Goal: Information Seeking & Learning: Learn about a topic

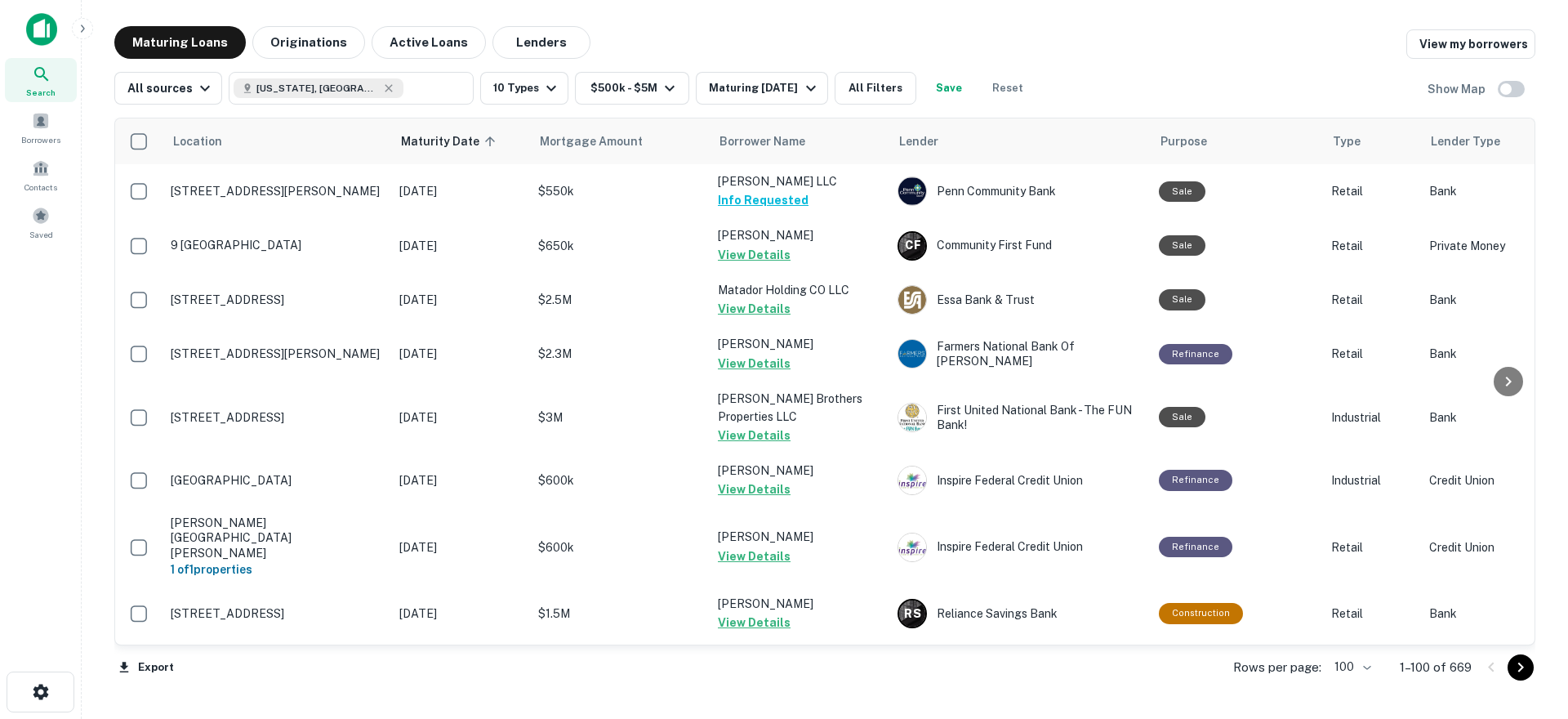
scroll to position [3782, 0]
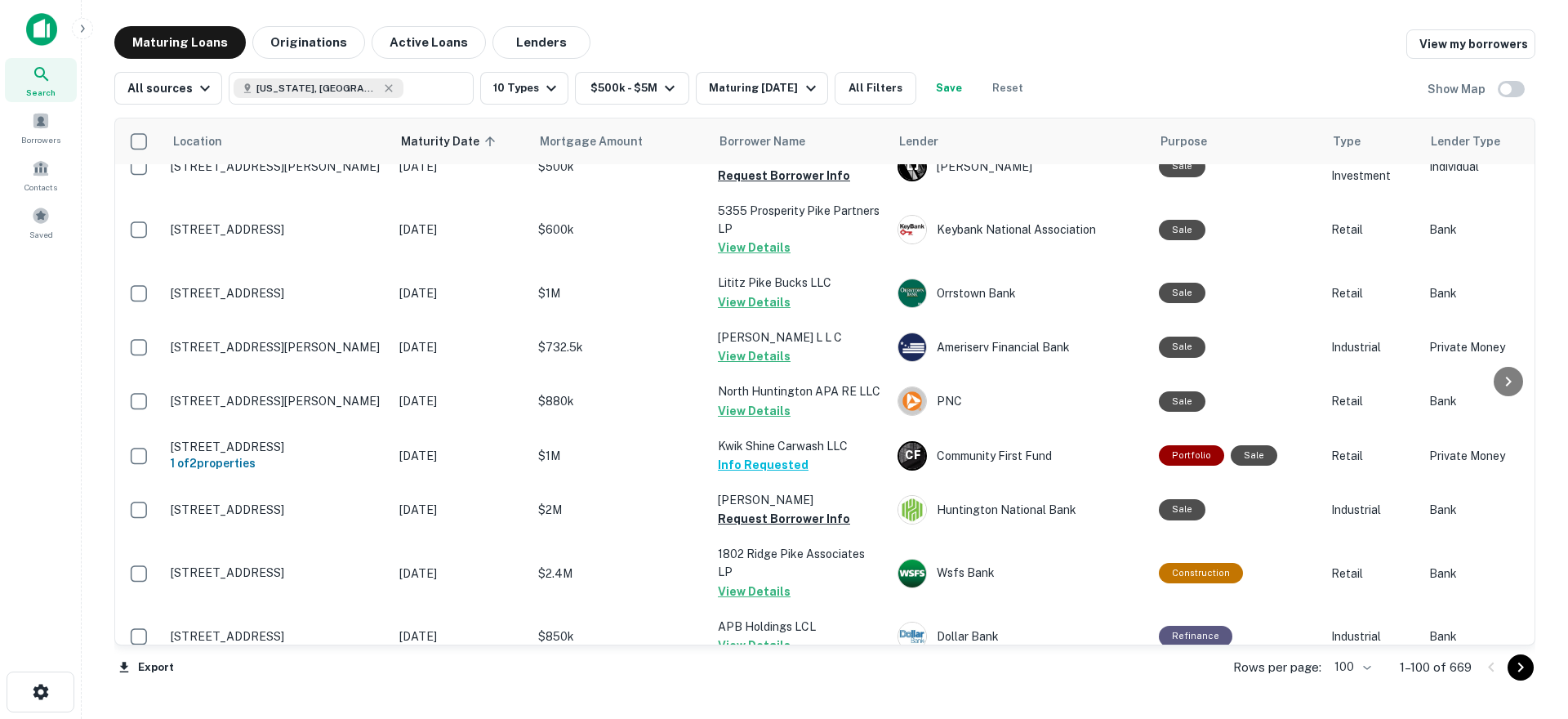
click at [1527, 668] on icon "Go to next page" at bounding box center [1521, 667] width 20 height 20
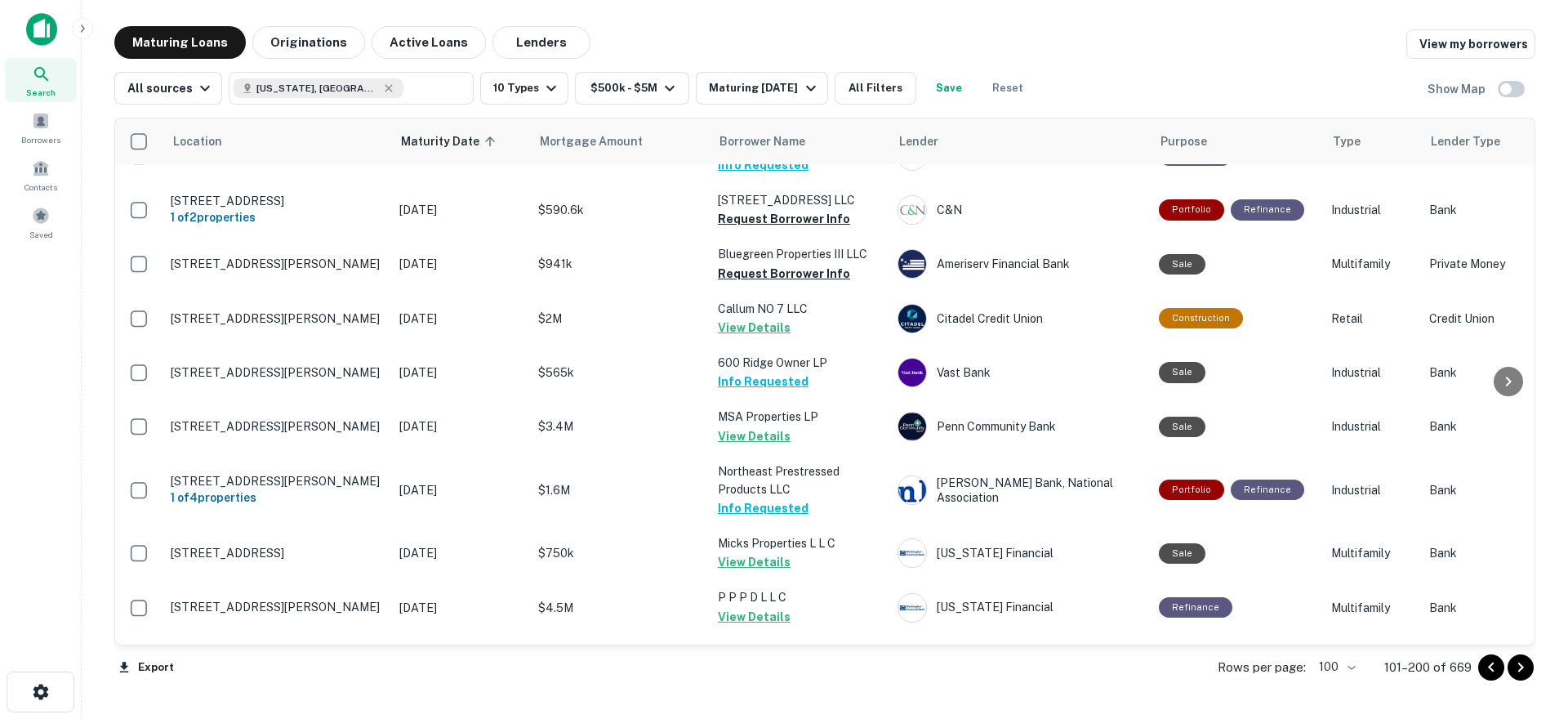
click at [1522, 673] on icon "Go to next page" at bounding box center [1521, 667] width 20 height 20
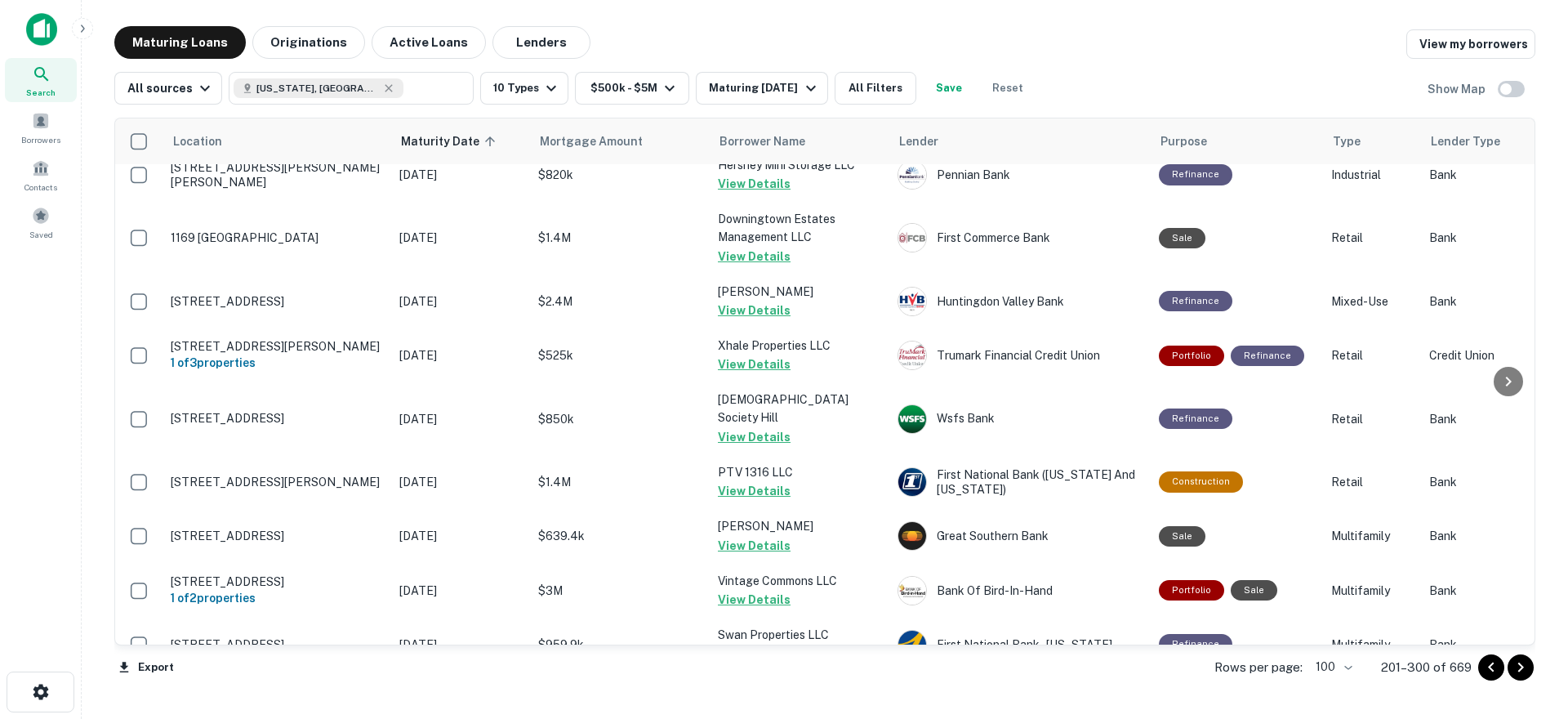
click at [1521, 672] on icon "Go to next page" at bounding box center [1521, 667] width 20 height 20
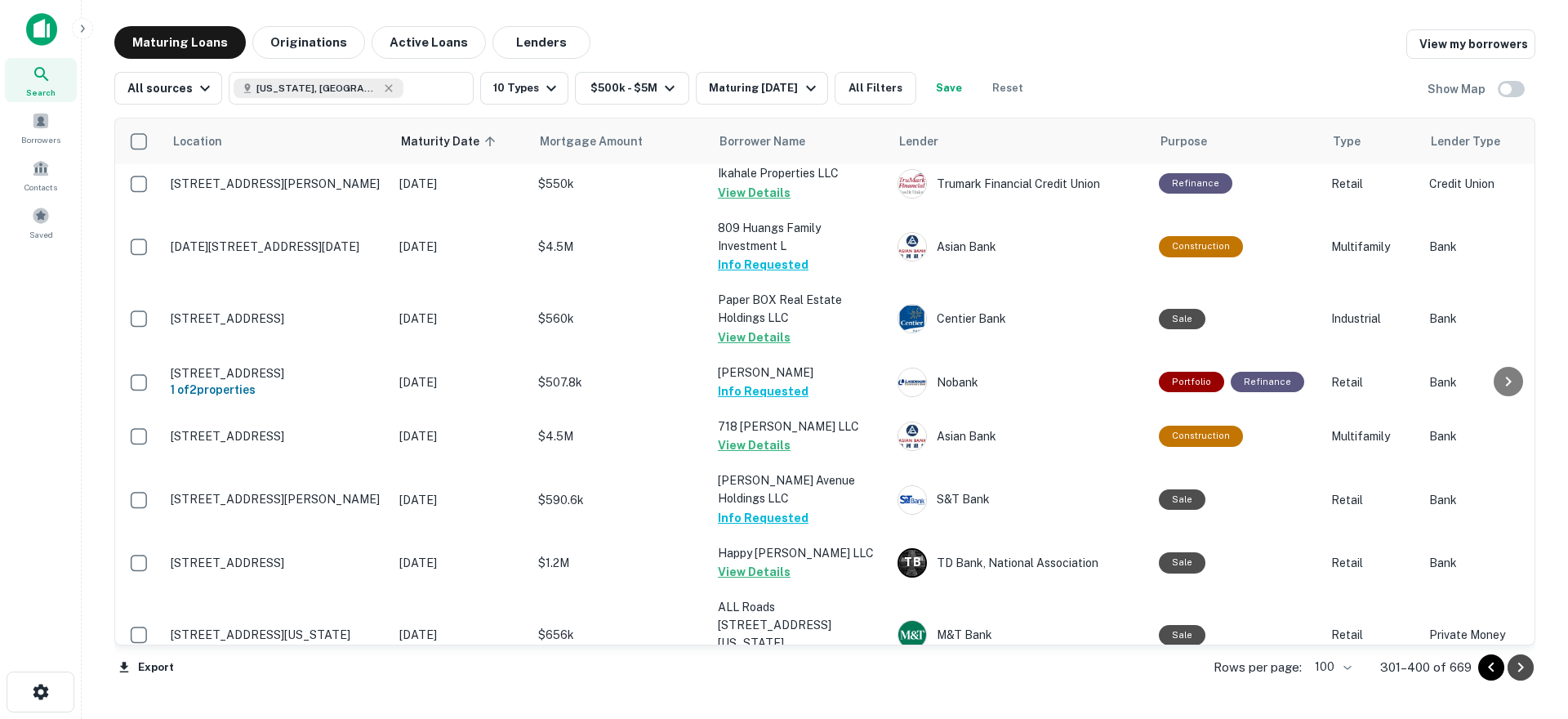
click at [1521, 672] on icon "Go to next page" at bounding box center [1521, 667] width 20 height 20
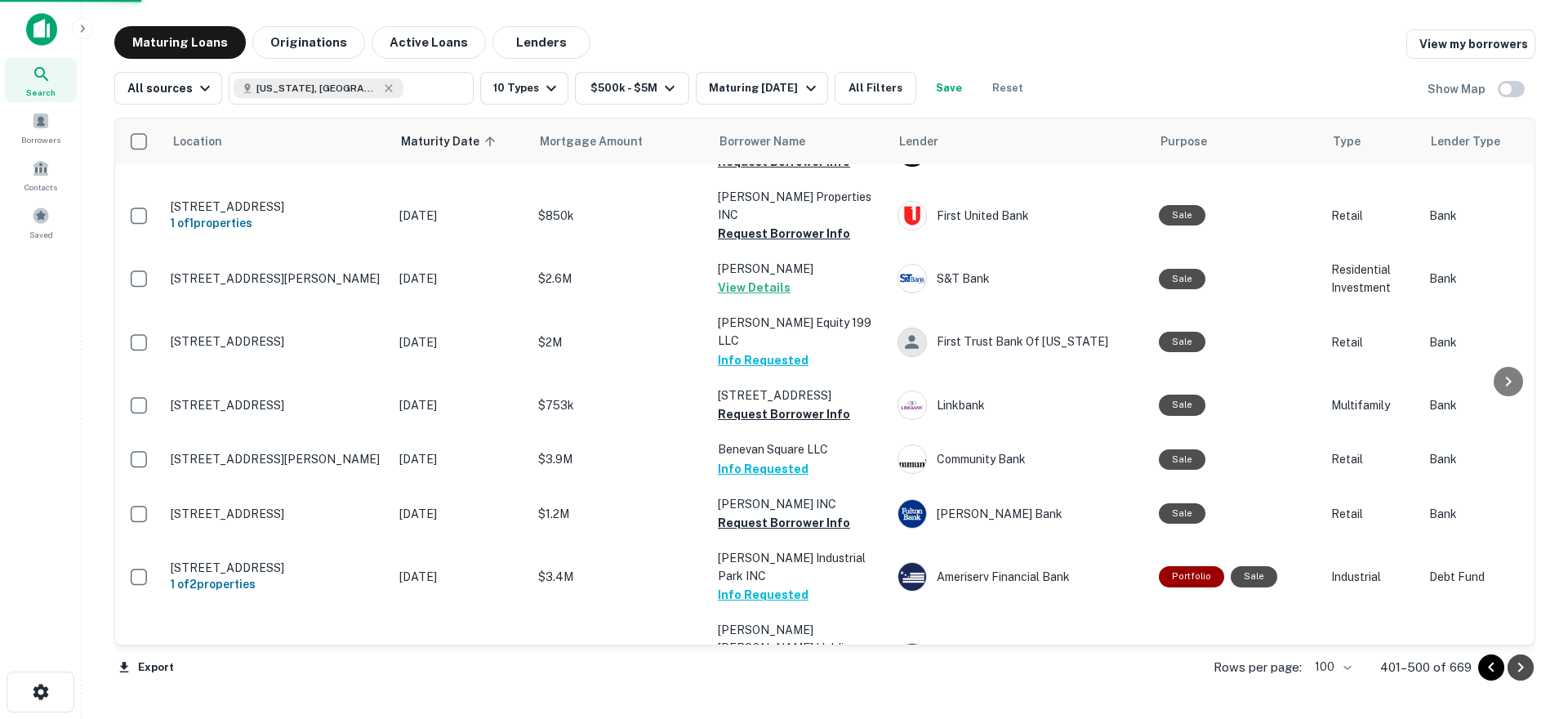
click at [1521, 672] on icon "Go to next page" at bounding box center [1521, 667] width 20 height 20
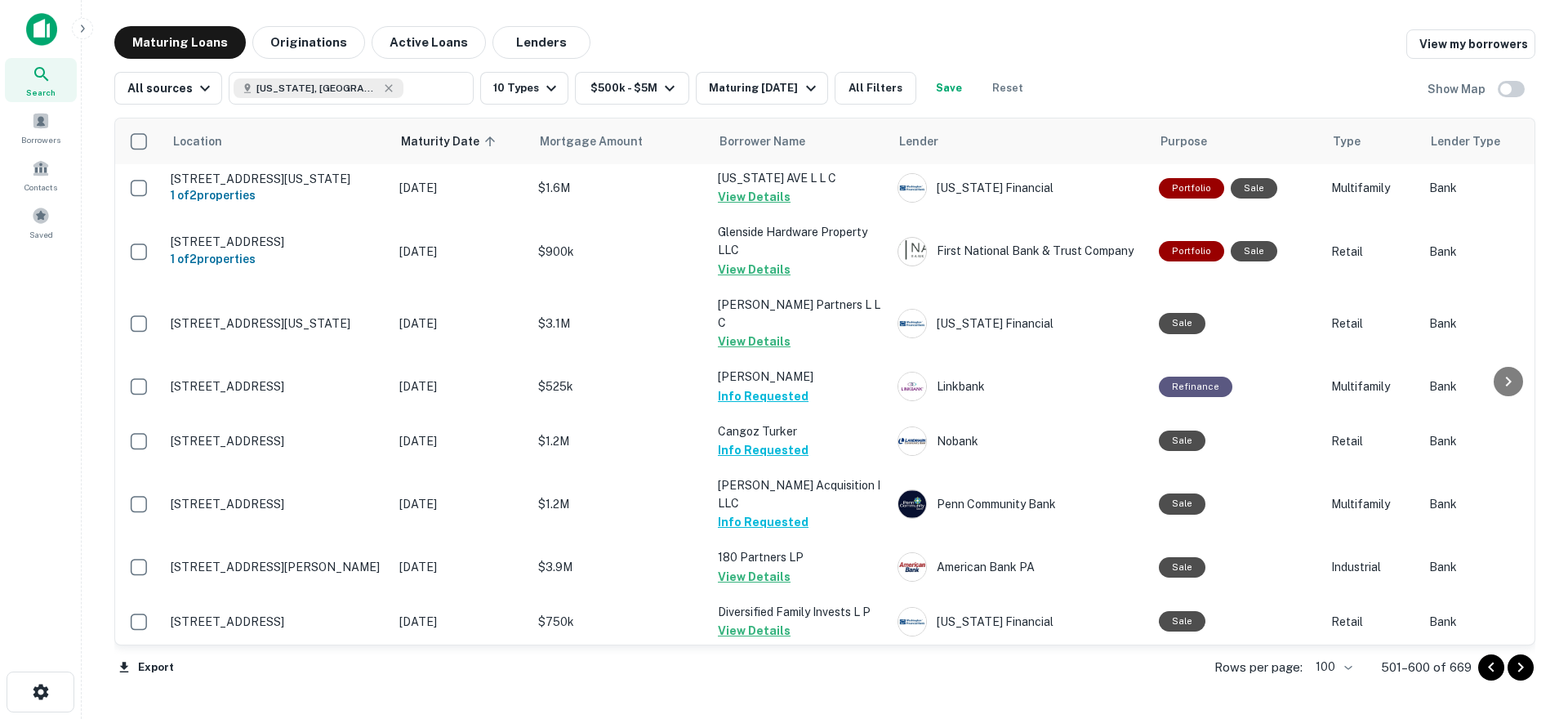
scroll to position [2801, 0]
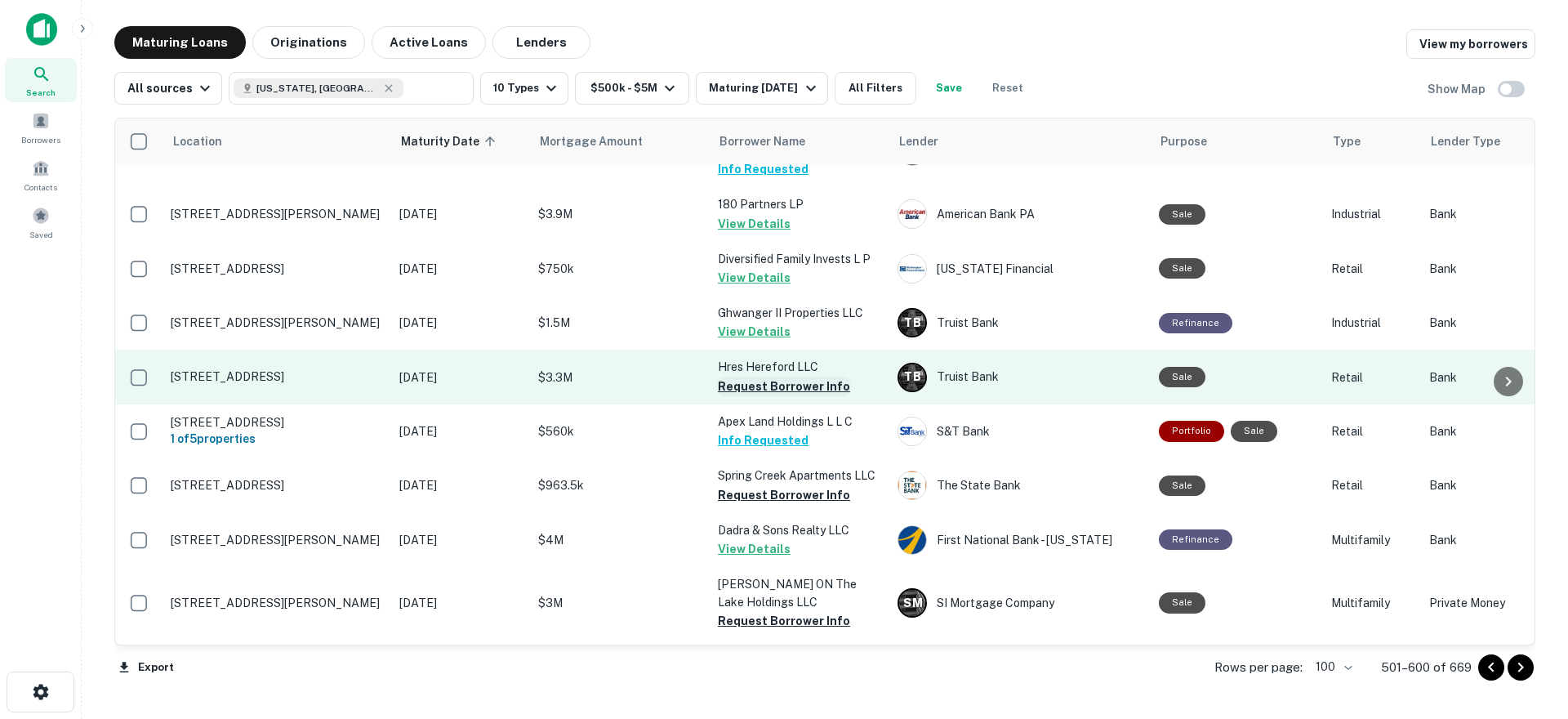
click at [755, 376] on button "Request Borrower Info" at bounding box center [784, 386] width 132 height 20
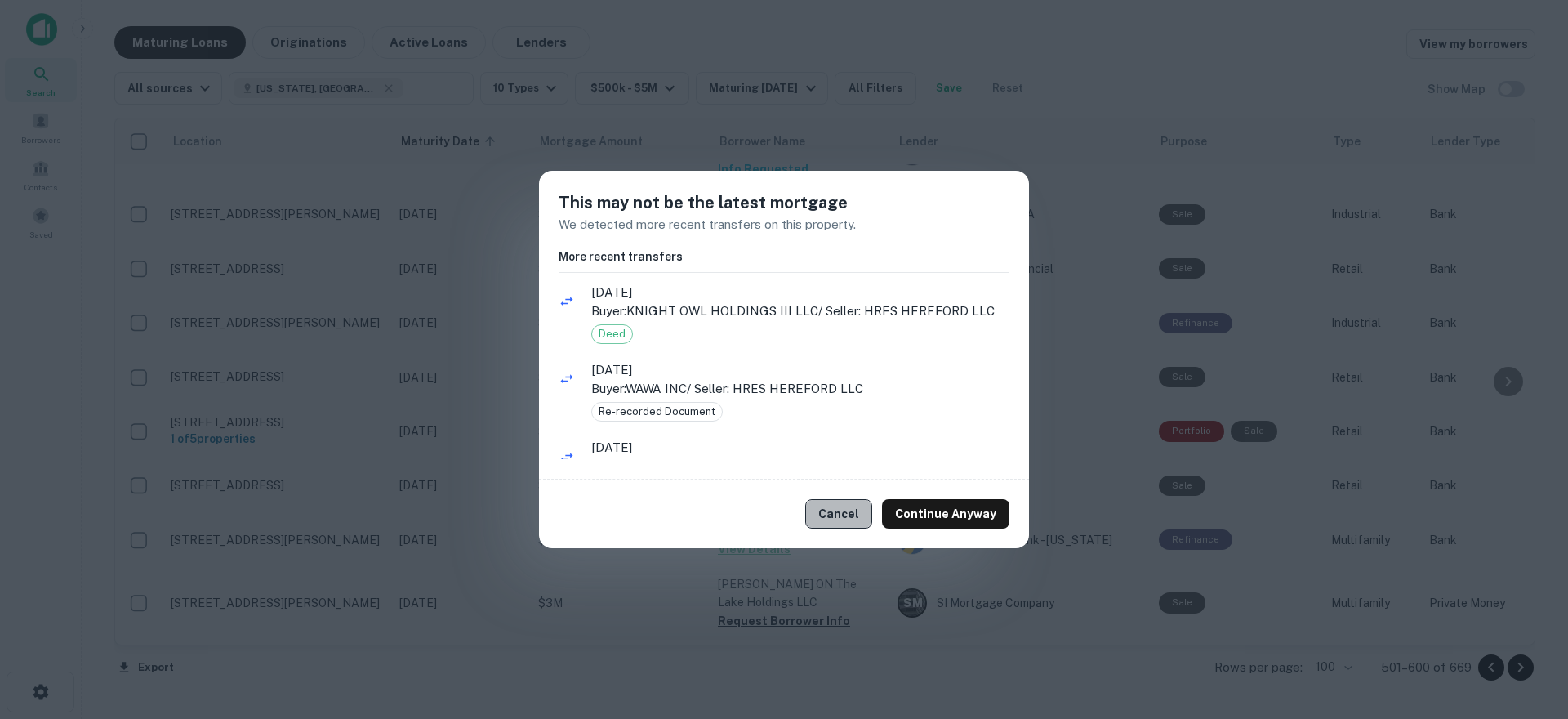
click at [853, 515] on button "Cancel" at bounding box center [839, 513] width 67 height 30
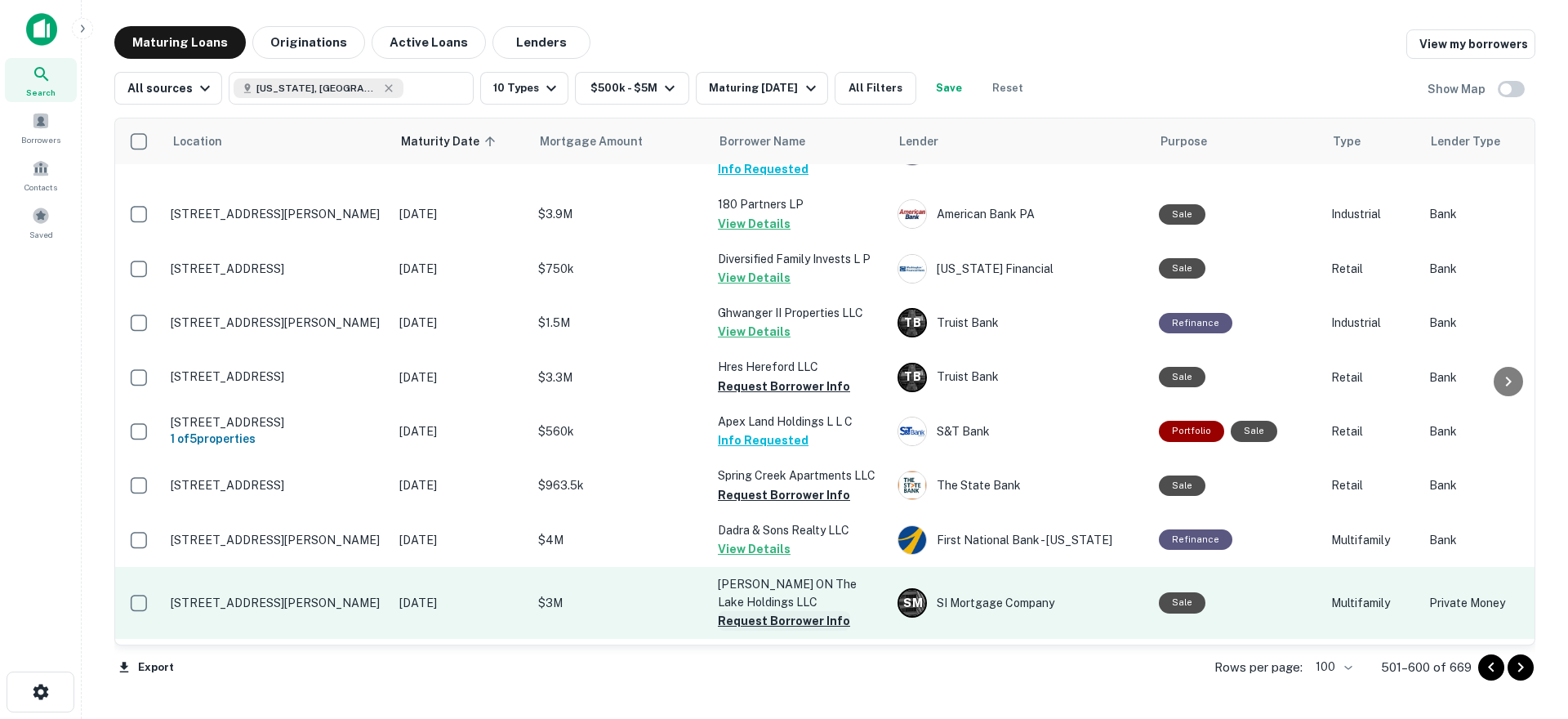
click at [763, 611] on button "Request Borrower Info" at bounding box center [784, 621] width 132 height 20
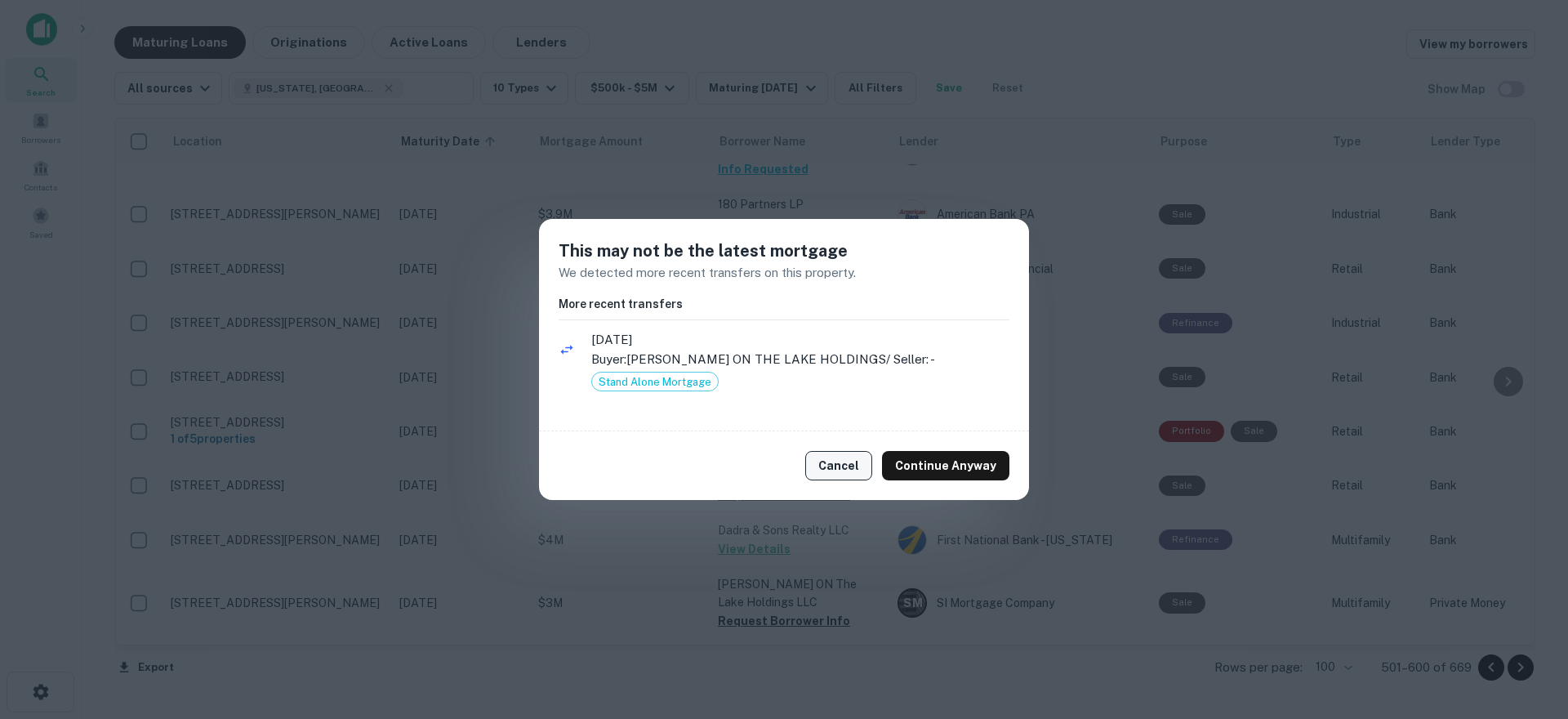
click at [855, 469] on button "Cancel" at bounding box center [839, 465] width 67 height 30
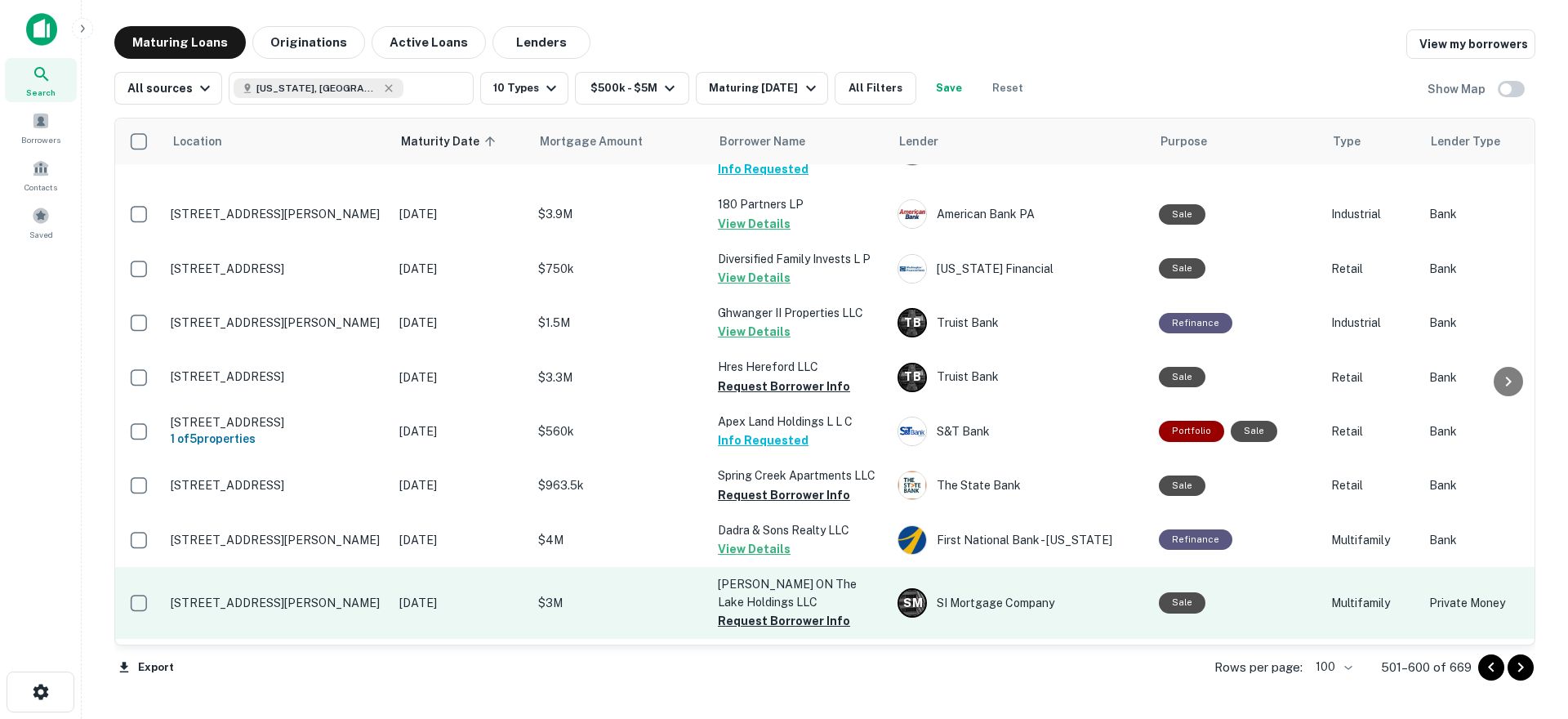
scroll to position [3046, 0]
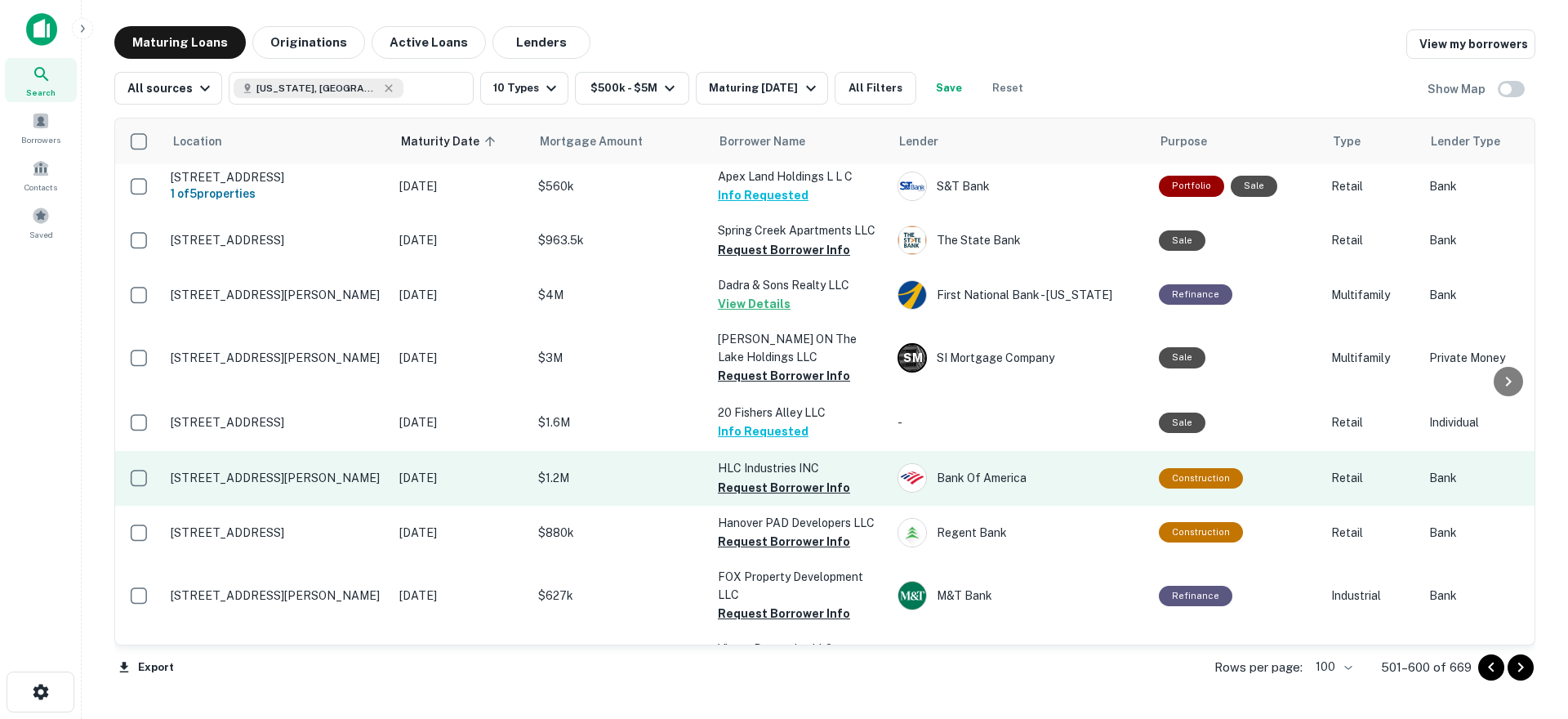
drag, startPoint x: 759, startPoint y: 385, endPoint x: 760, endPoint y: 393, distance: 8.1
click at [759, 478] on button "Request Borrower Info" at bounding box center [784, 487] width 132 height 20
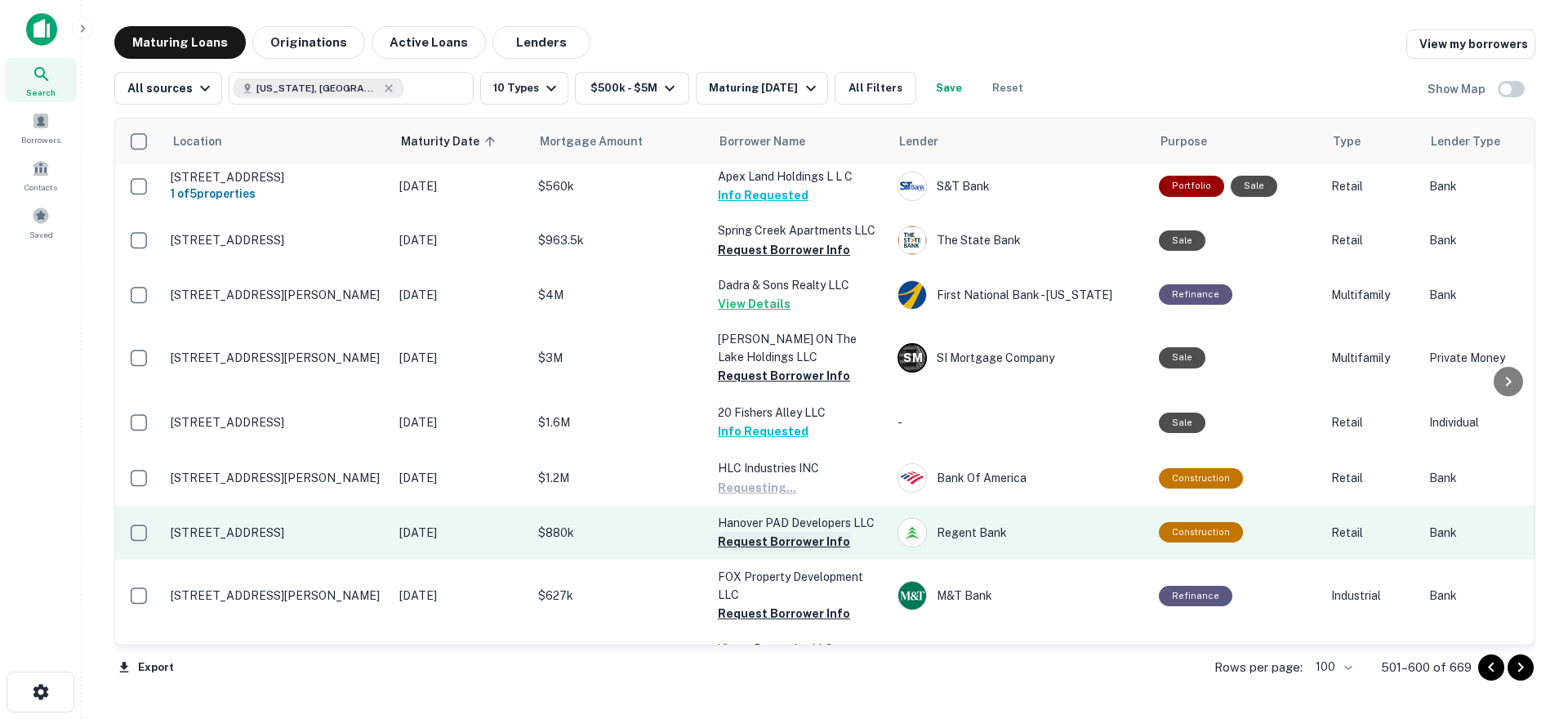
click at [764, 532] on button "Request Borrower Info" at bounding box center [784, 542] width 132 height 20
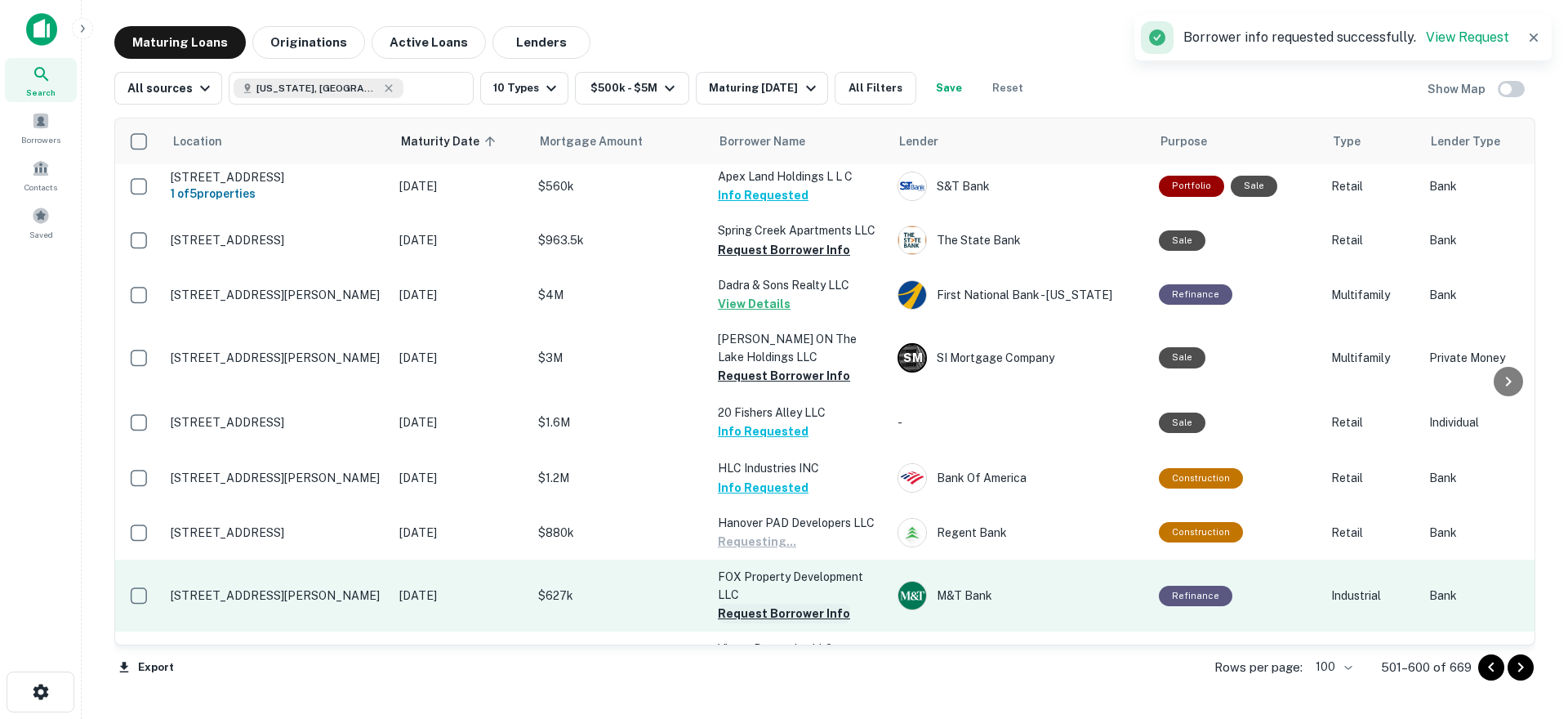
click at [753, 604] on button "Request Borrower Info" at bounding box center [784, 613] width 132 height 20
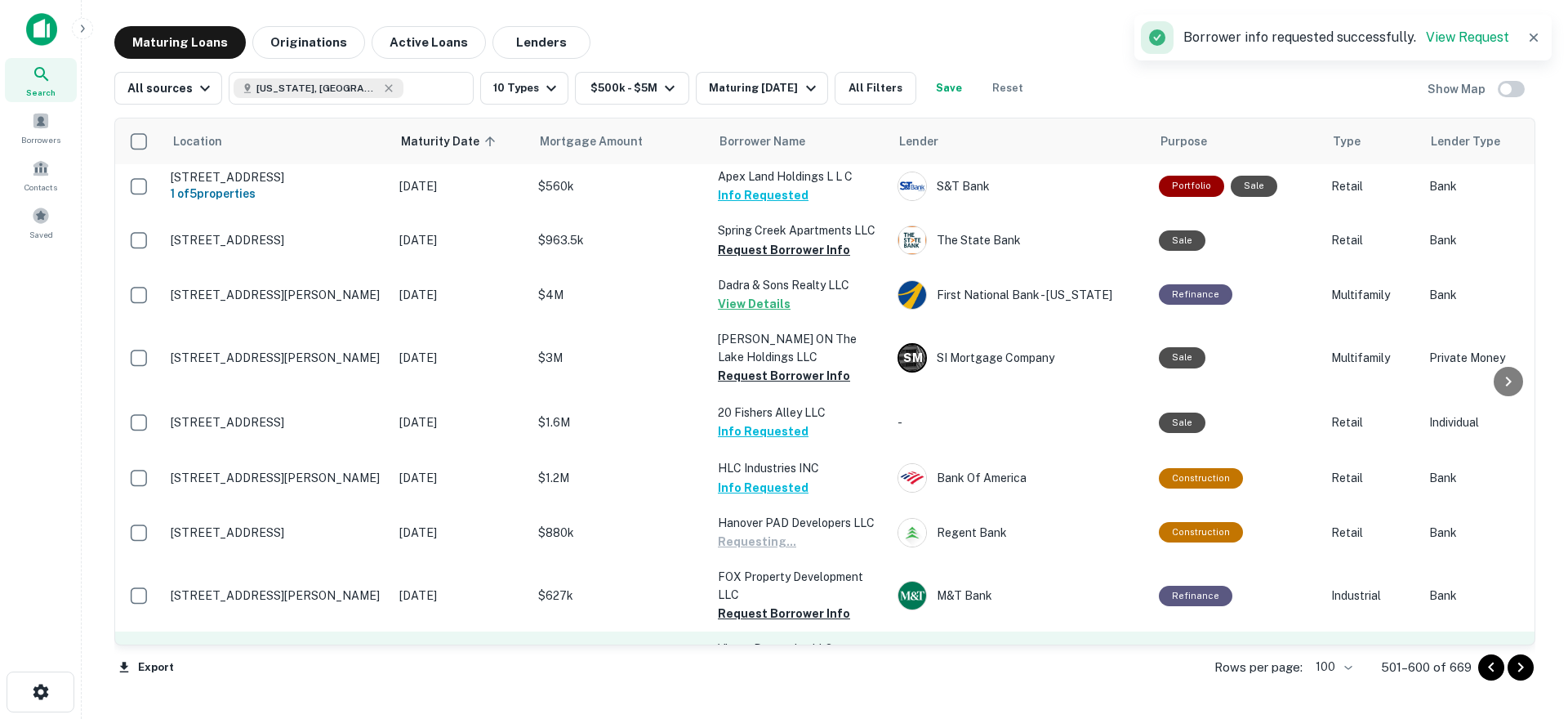
click at [758, 658] on button "Request Borrower Info" at bounding box center [784, 668] width 132 height 20
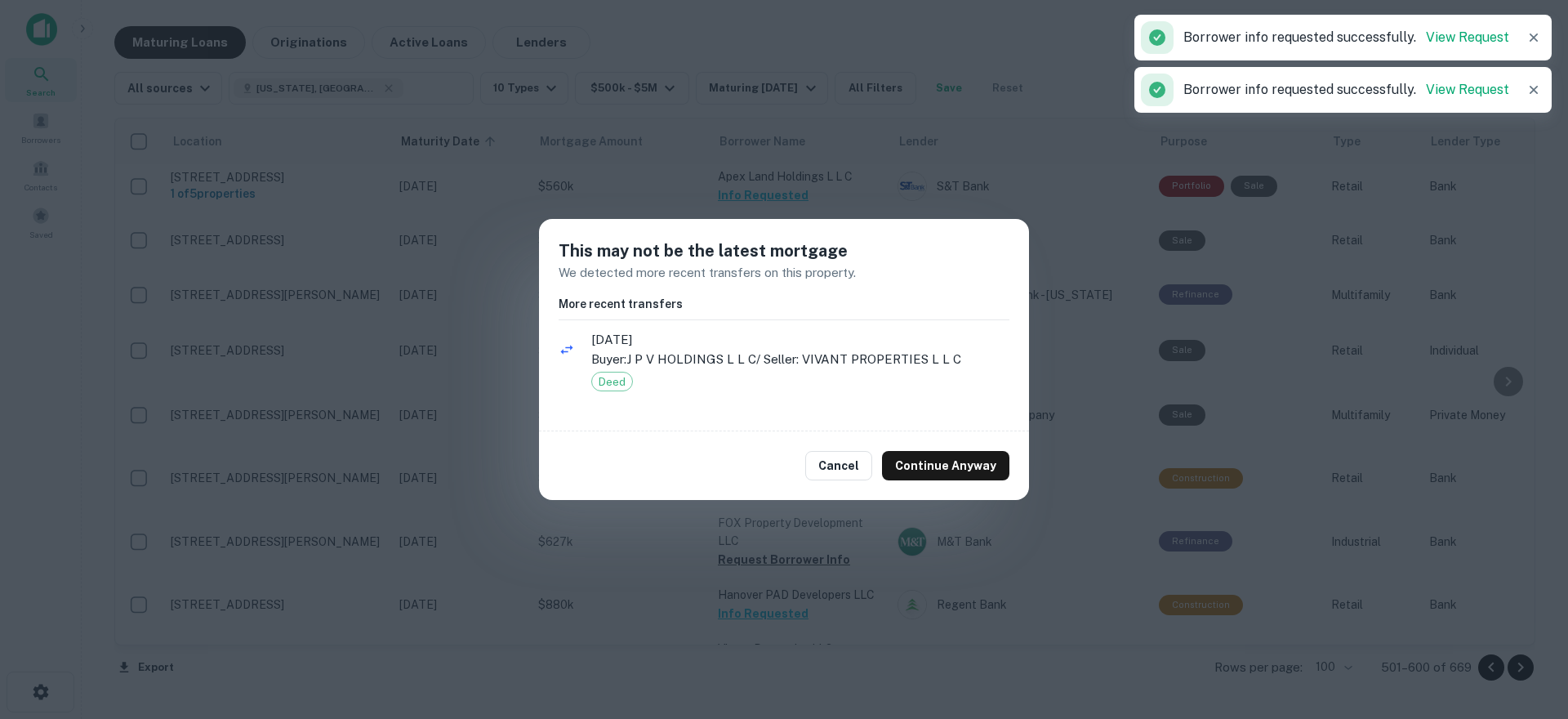
click at [841, 472] on button "Cancel" at bounding box center [839, 465] width 67 height 30
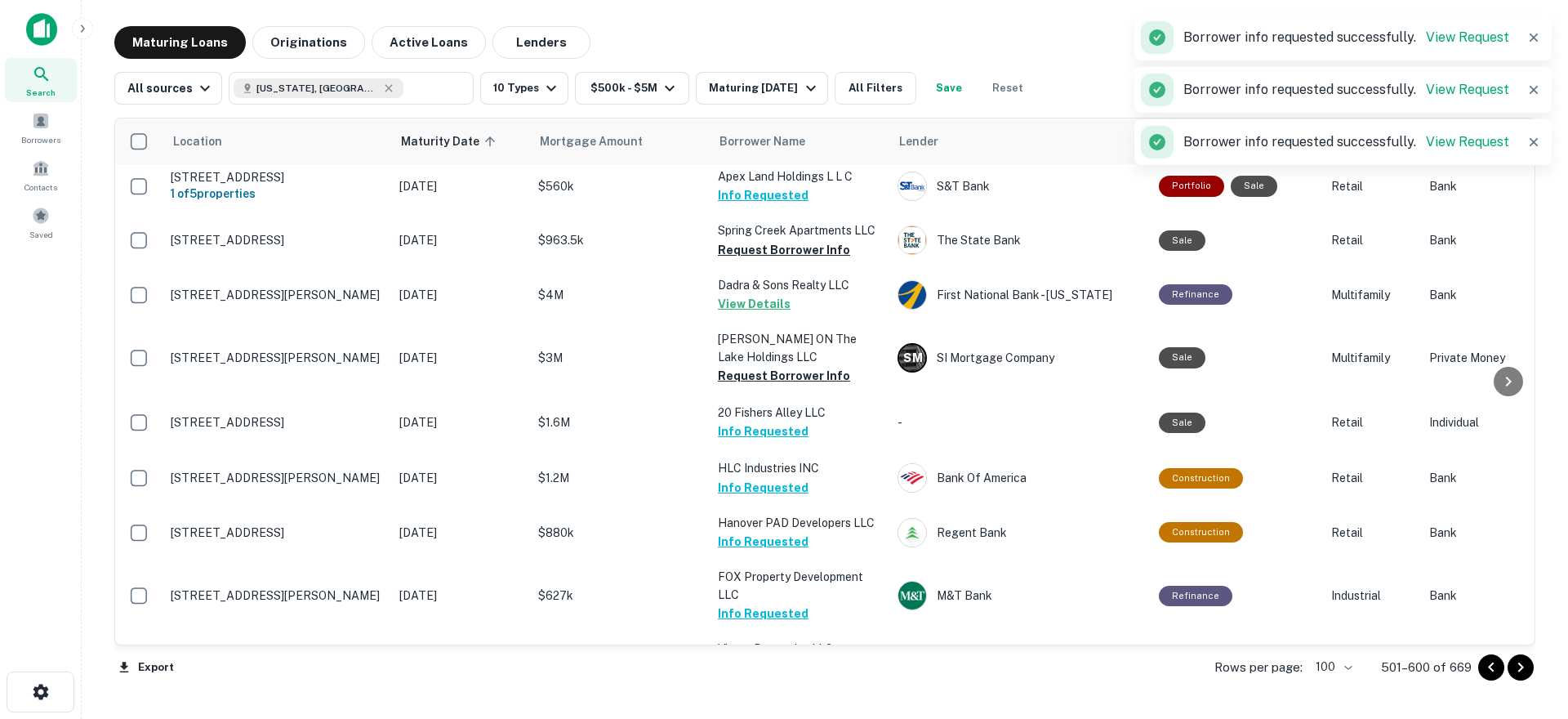
scroll to position [3373, 0]
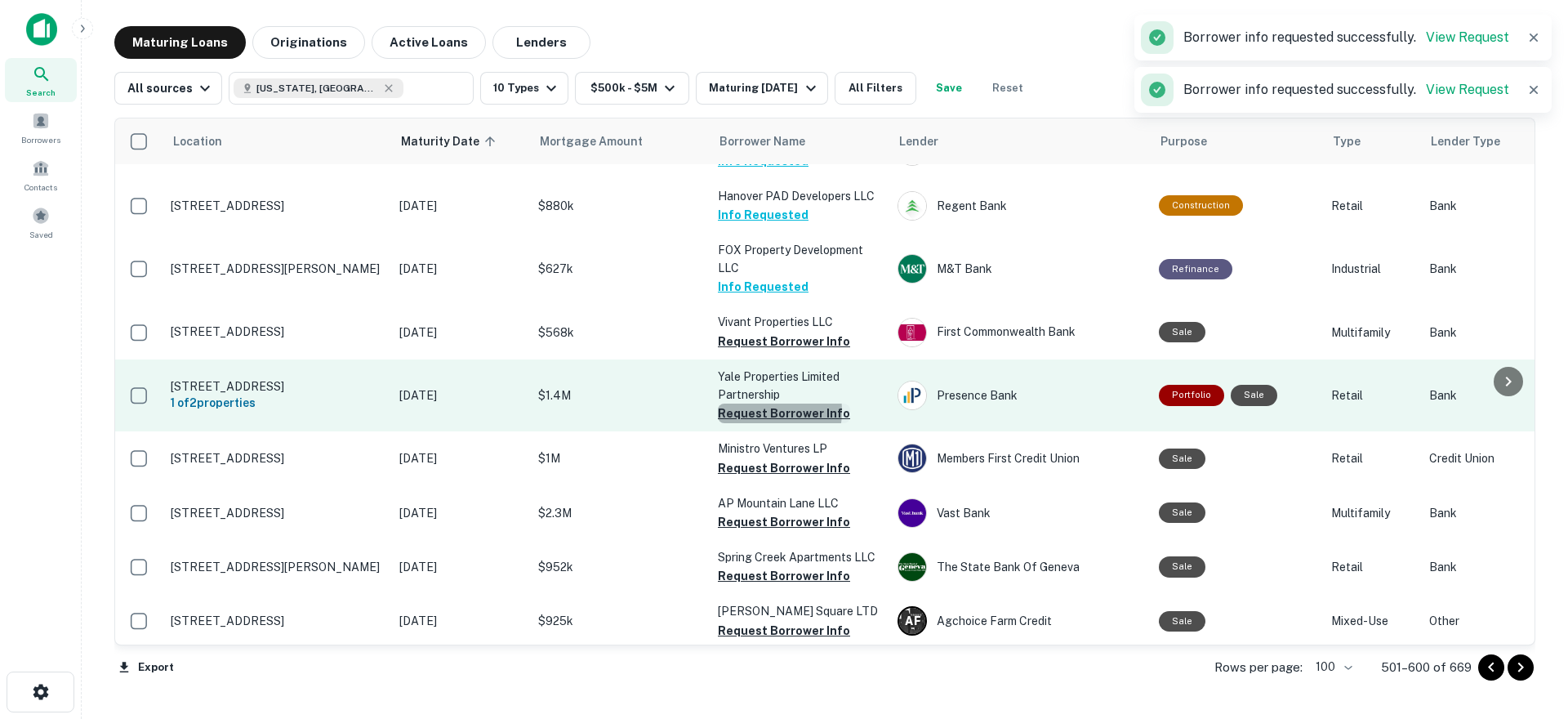
click at [754, 403] on button "Request Borrower Info" at bounding box center [784, 413] width 132 height 20
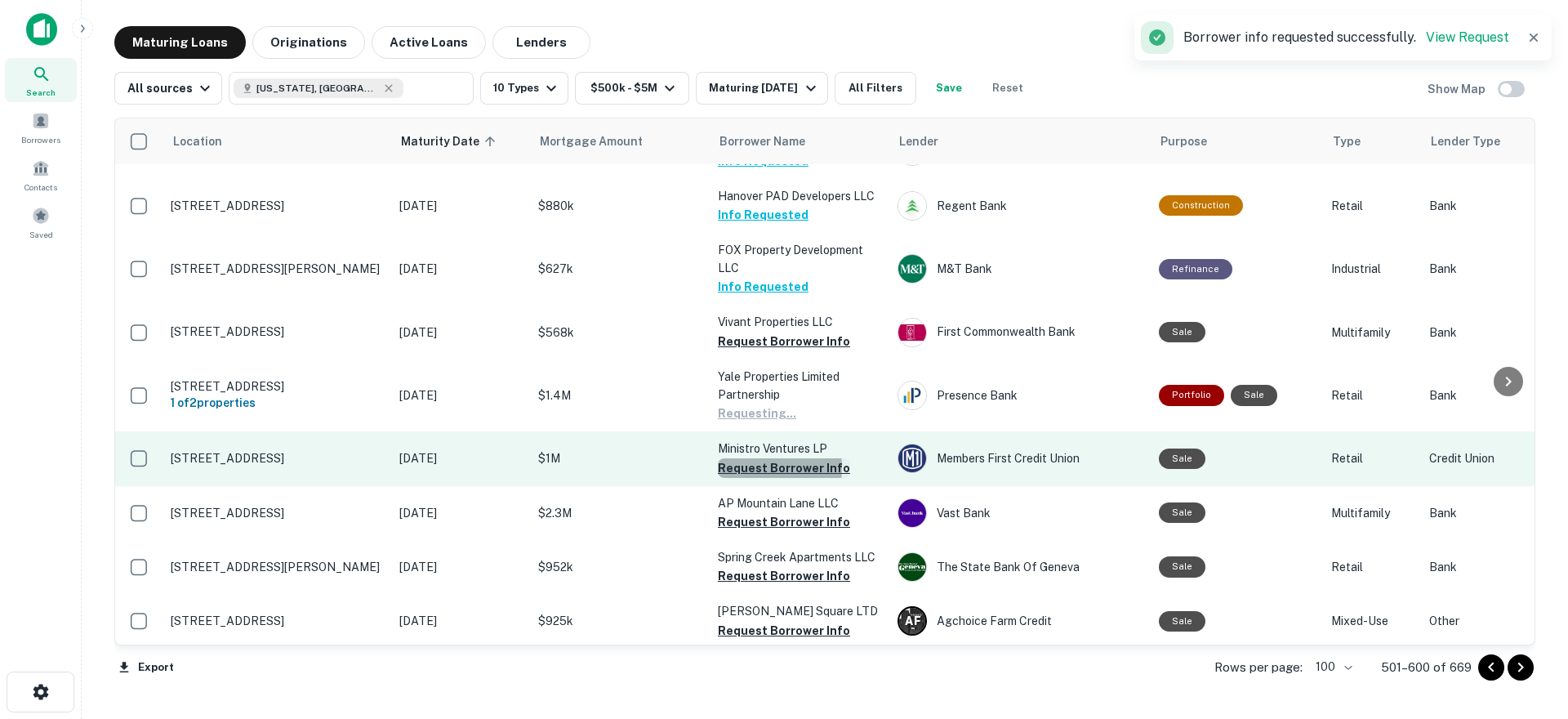
click at [752, 458] on button "Request Borrower Info" at bounding box center [784, 468] width 132 height 20
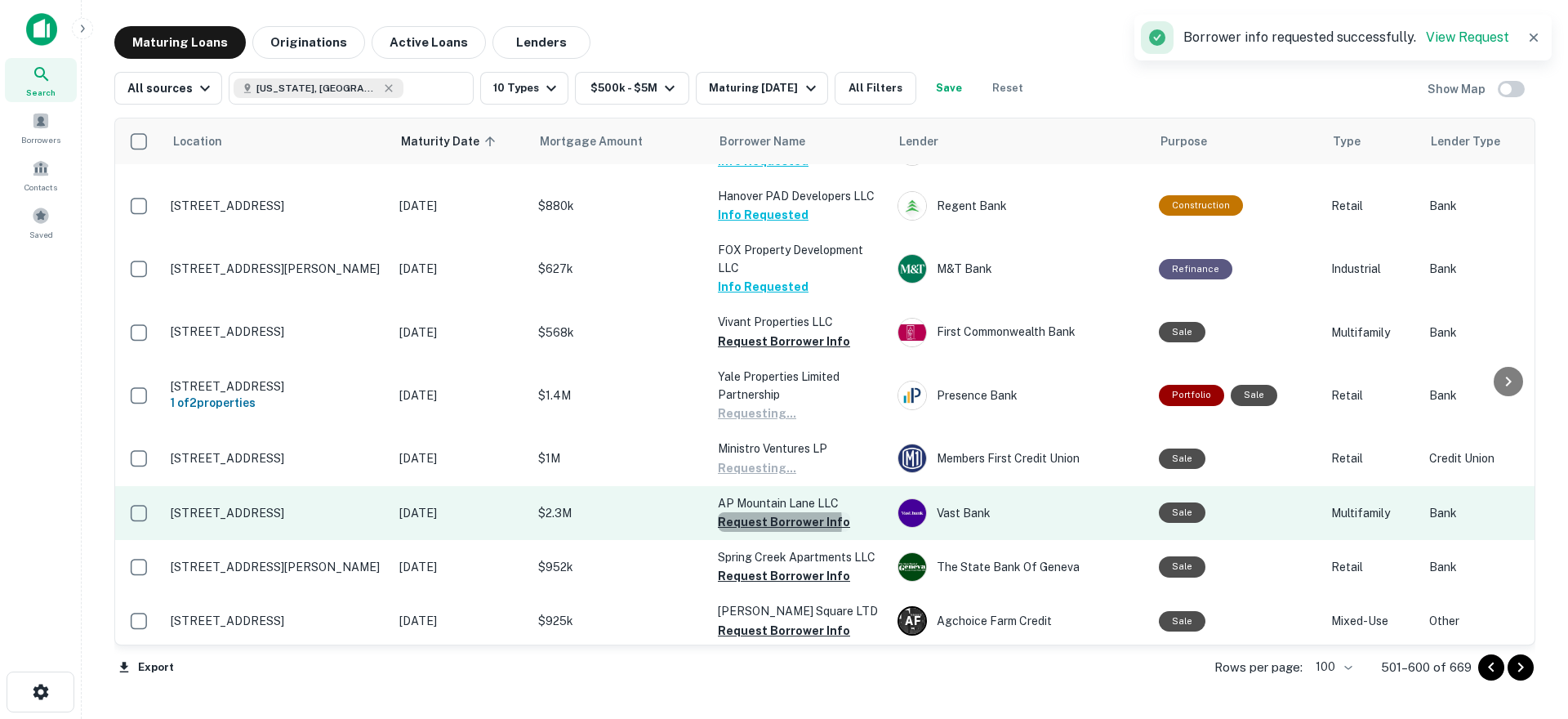
click at [752, 512] on button "Request Borrower Info" at bounding box center [784, 522] width 132 height 20
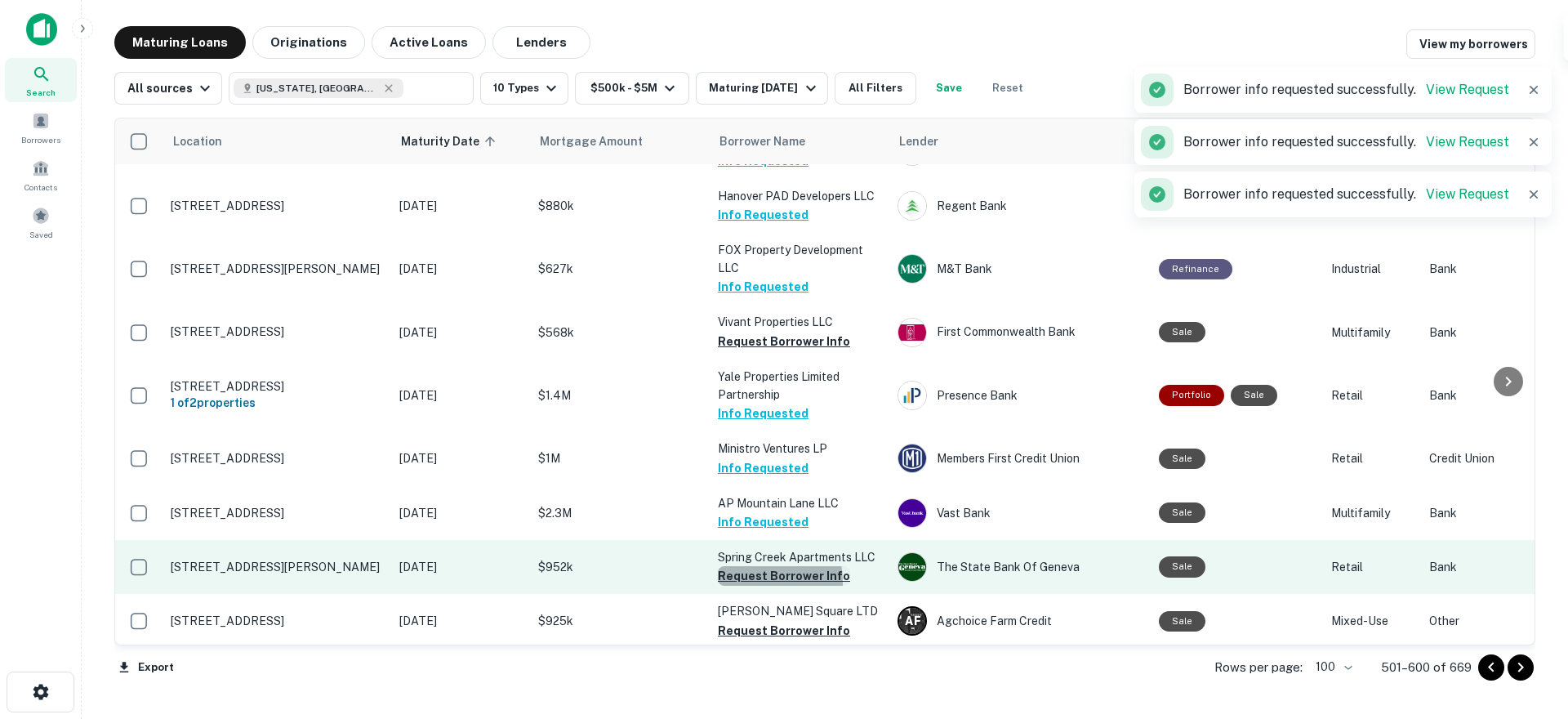
click at [744, 566] on button "Request Borrower Info" at bounding box center [784, 576] width 132 height 20
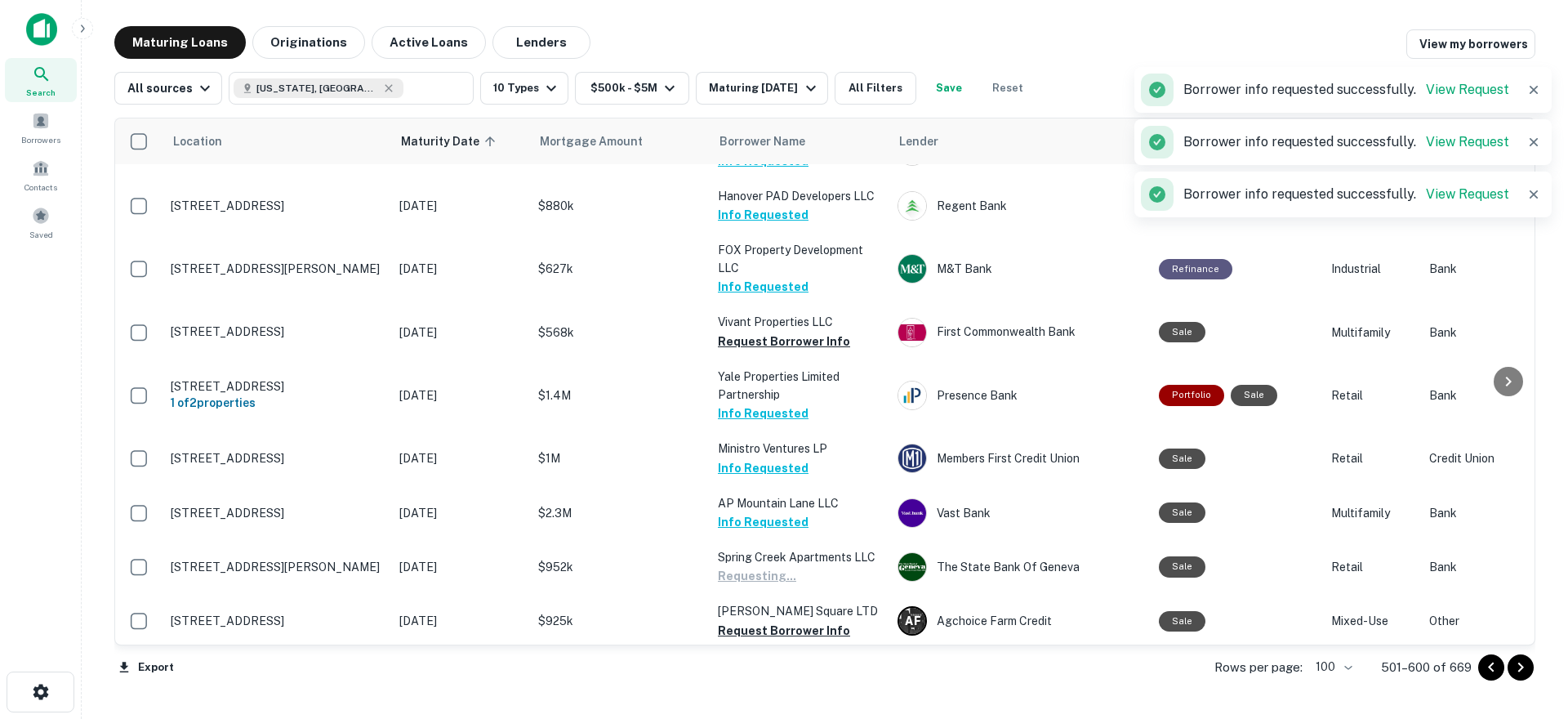
click at [751, 621] on button "Request Borrower Info" at bounding box center [784, 630] width 132 height 20
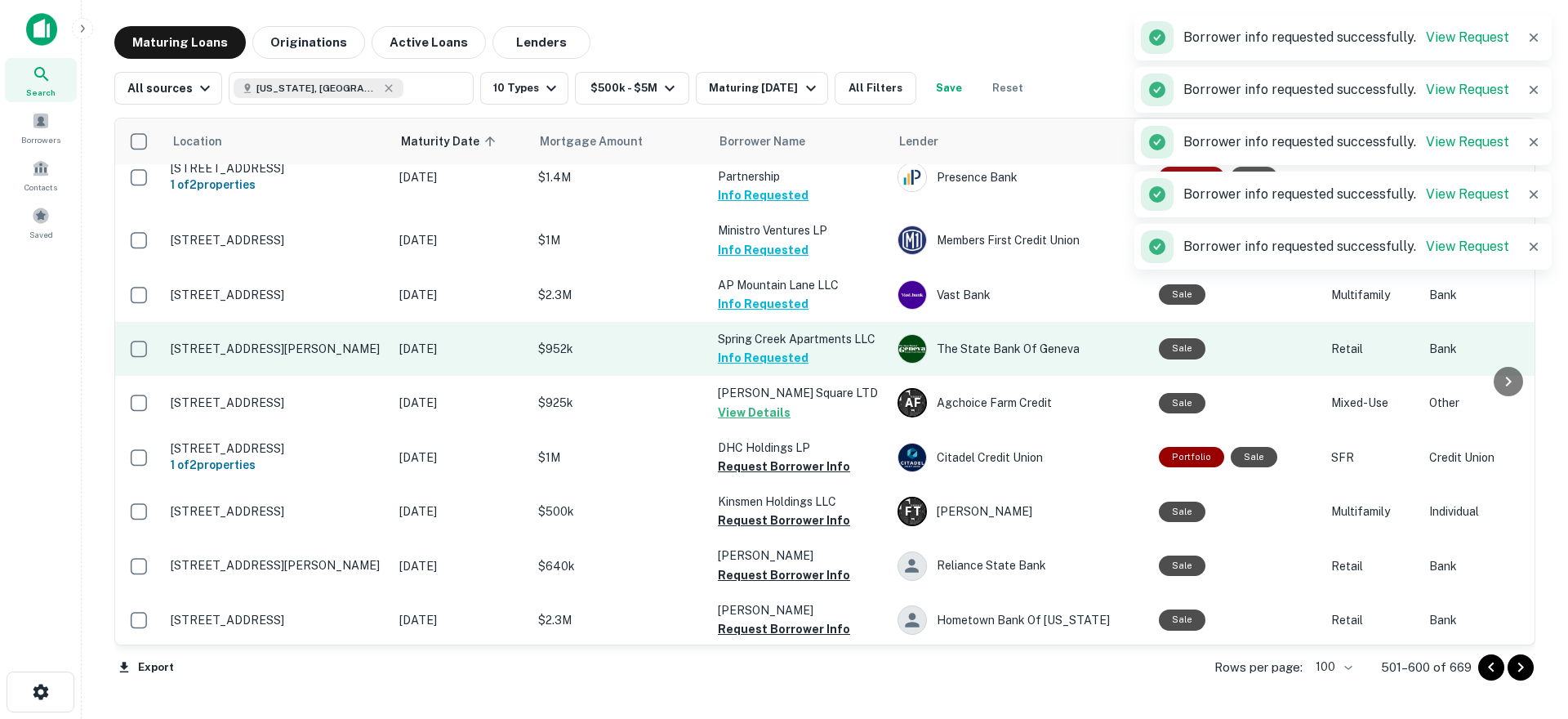
scroll to position [3618, 0]
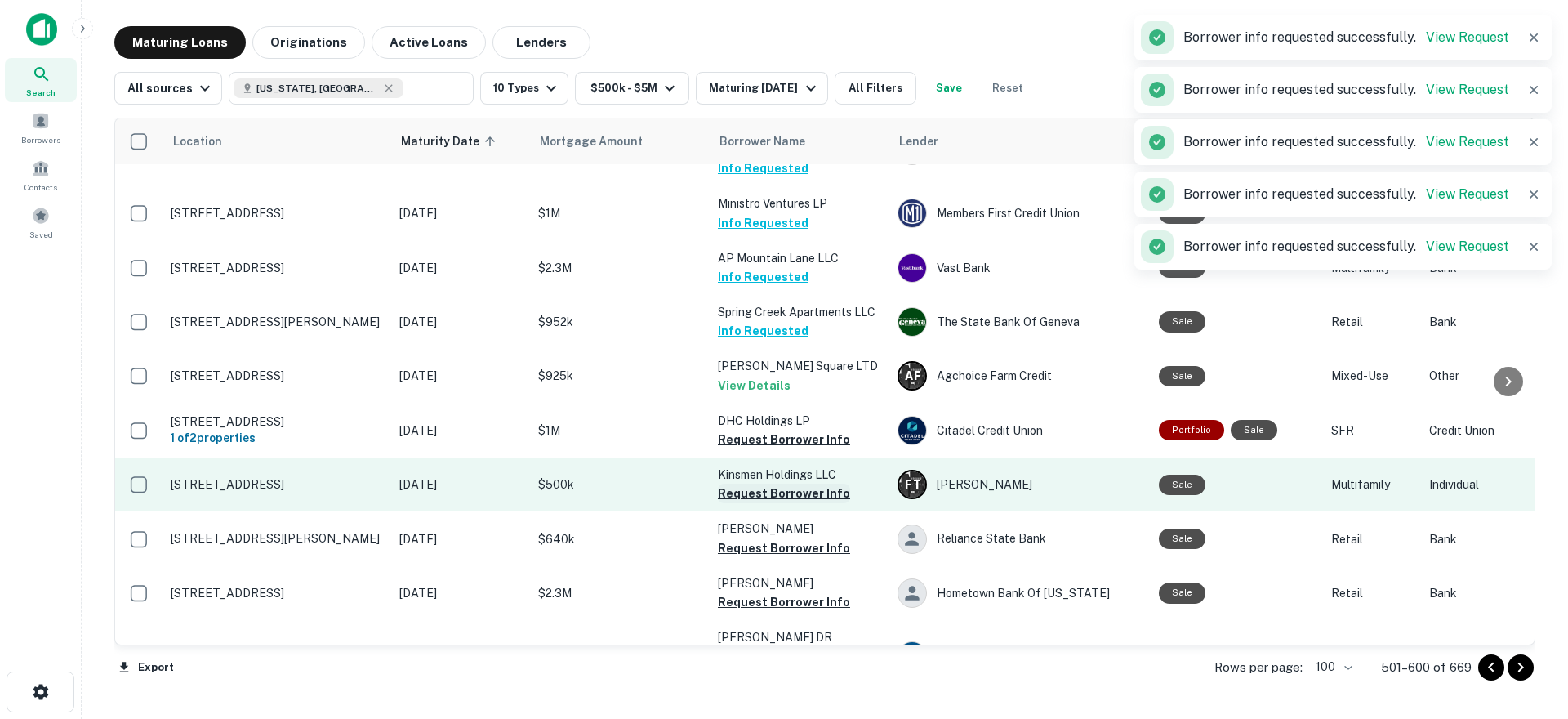
click at [742, 484] on button "Request Borrower Info" at bounding box center [784, 494] width 132 height 20
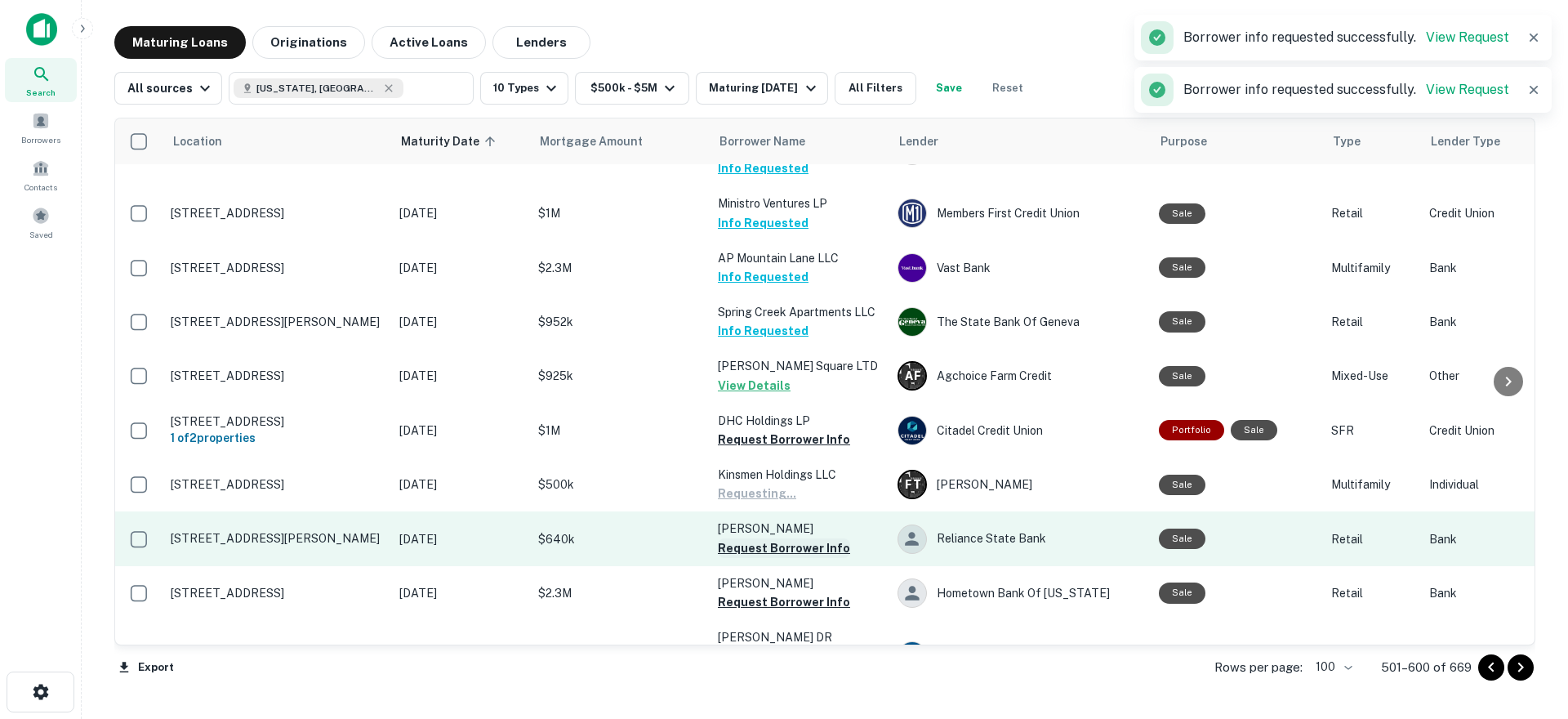
click at [759, 538] on button "Request Borrower Info" at bounding box center [784, 548] width 132 height 20
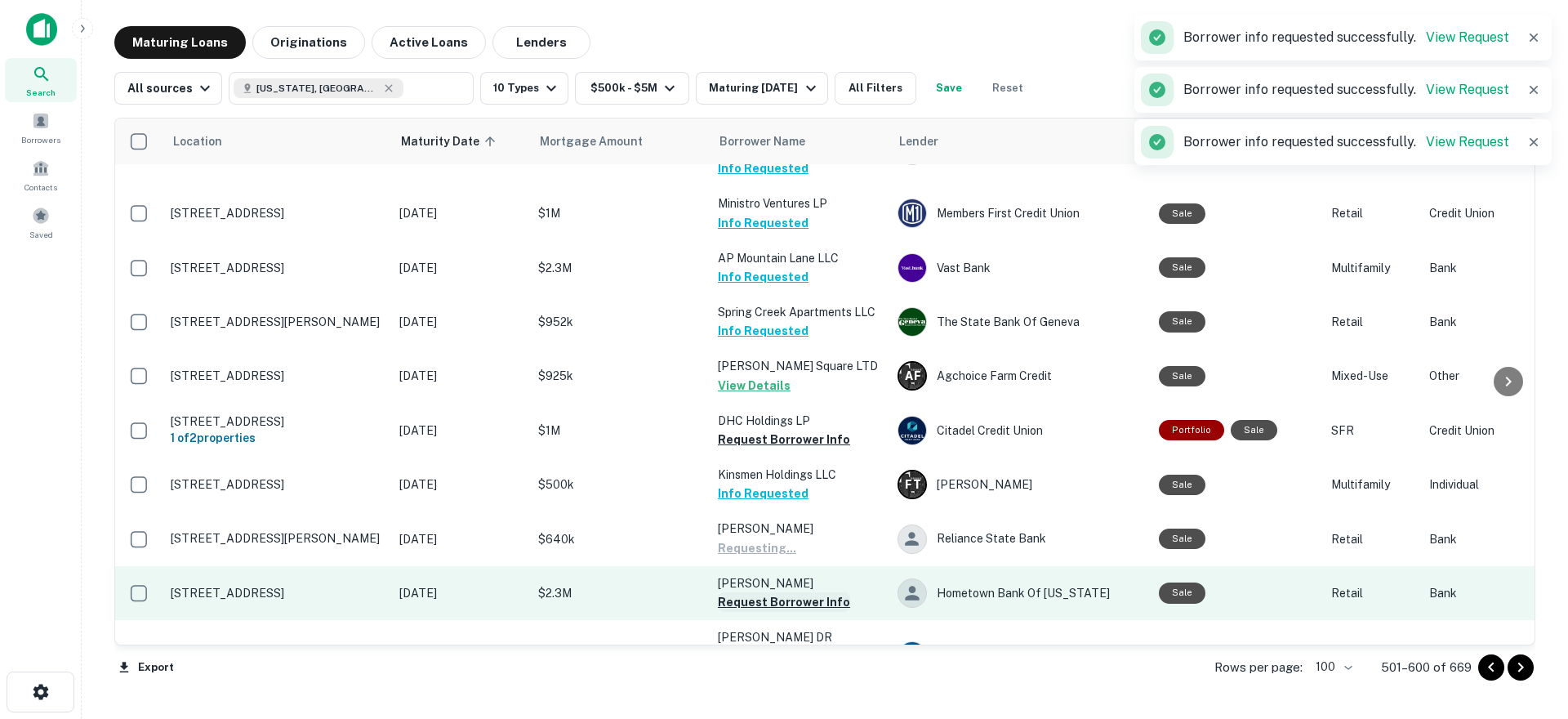
click at [746, 592] on button "Request Borrower Info" at bounding box center [784, 602] width 132 height 20
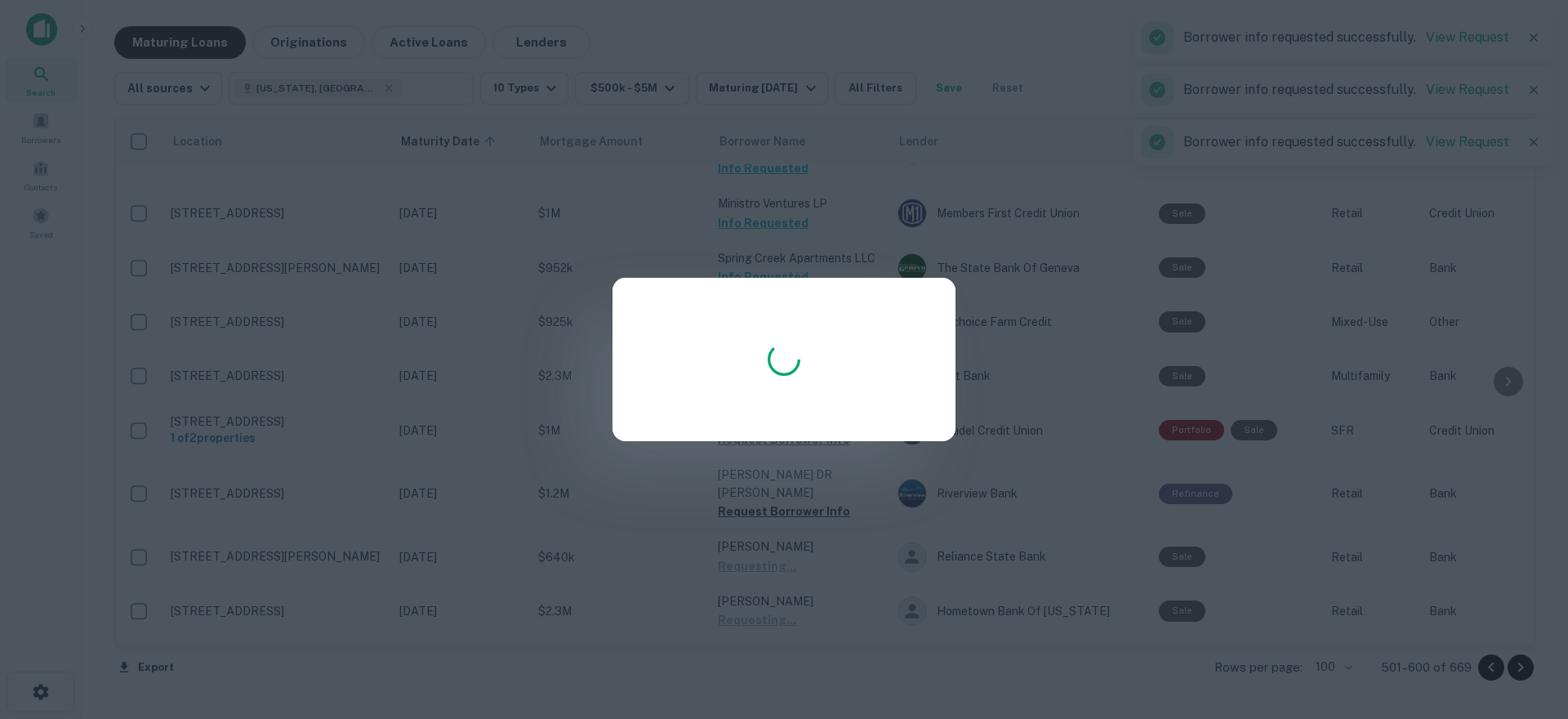
click at [753, 609] on div at bounding box center [784, 360] width 1568 height 719
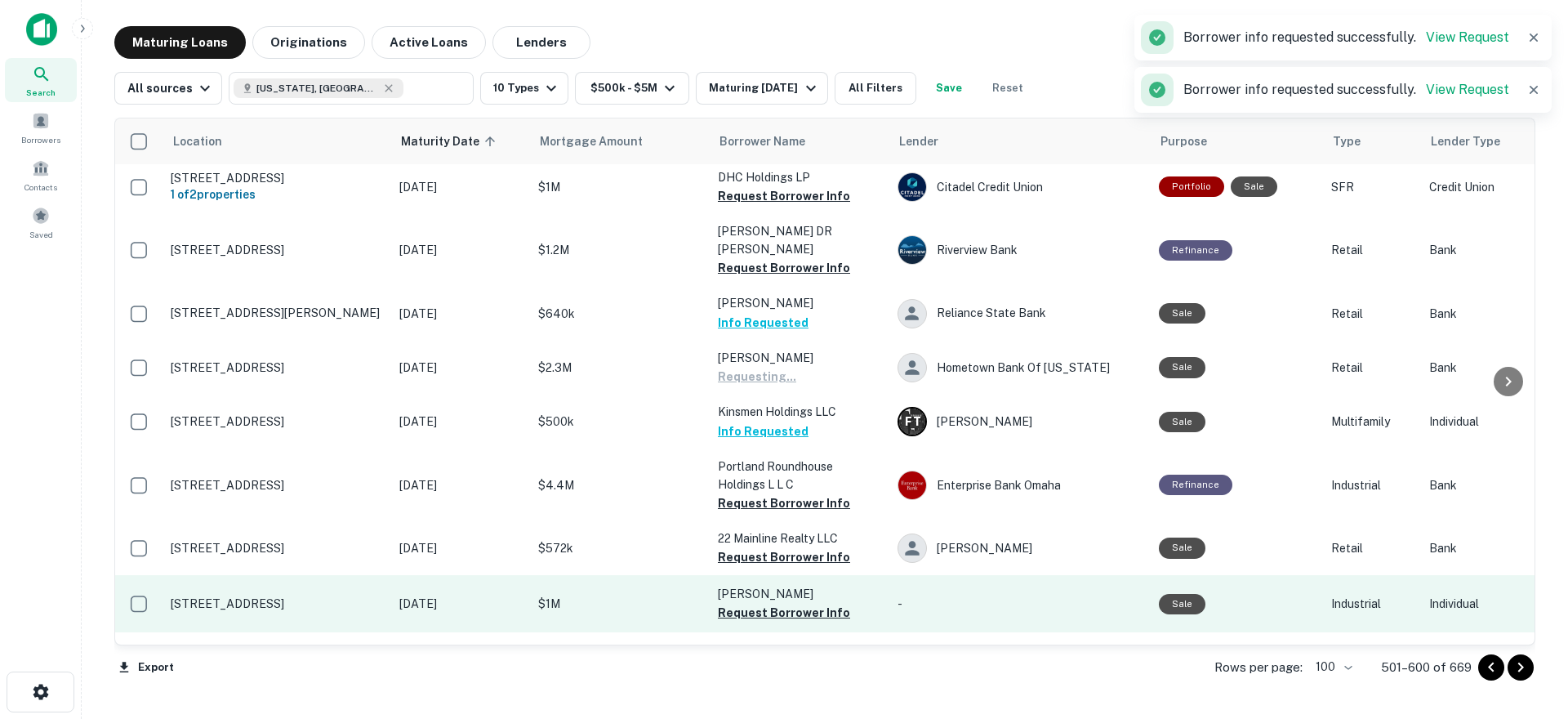
scroll to position [3863, 0]
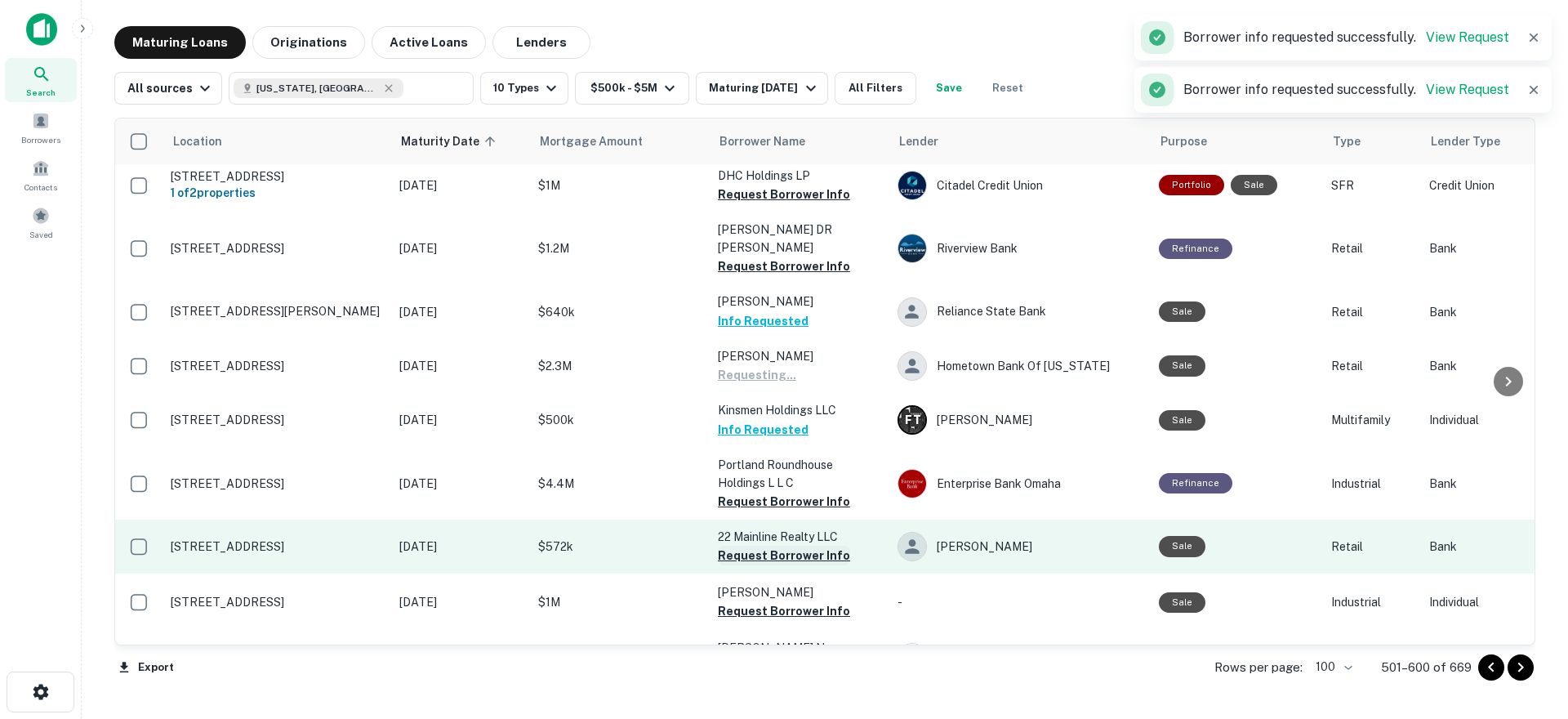
click at [763, 546] on button "Request Borrower Info" at bounding box center [784, 555] width 132 height 20
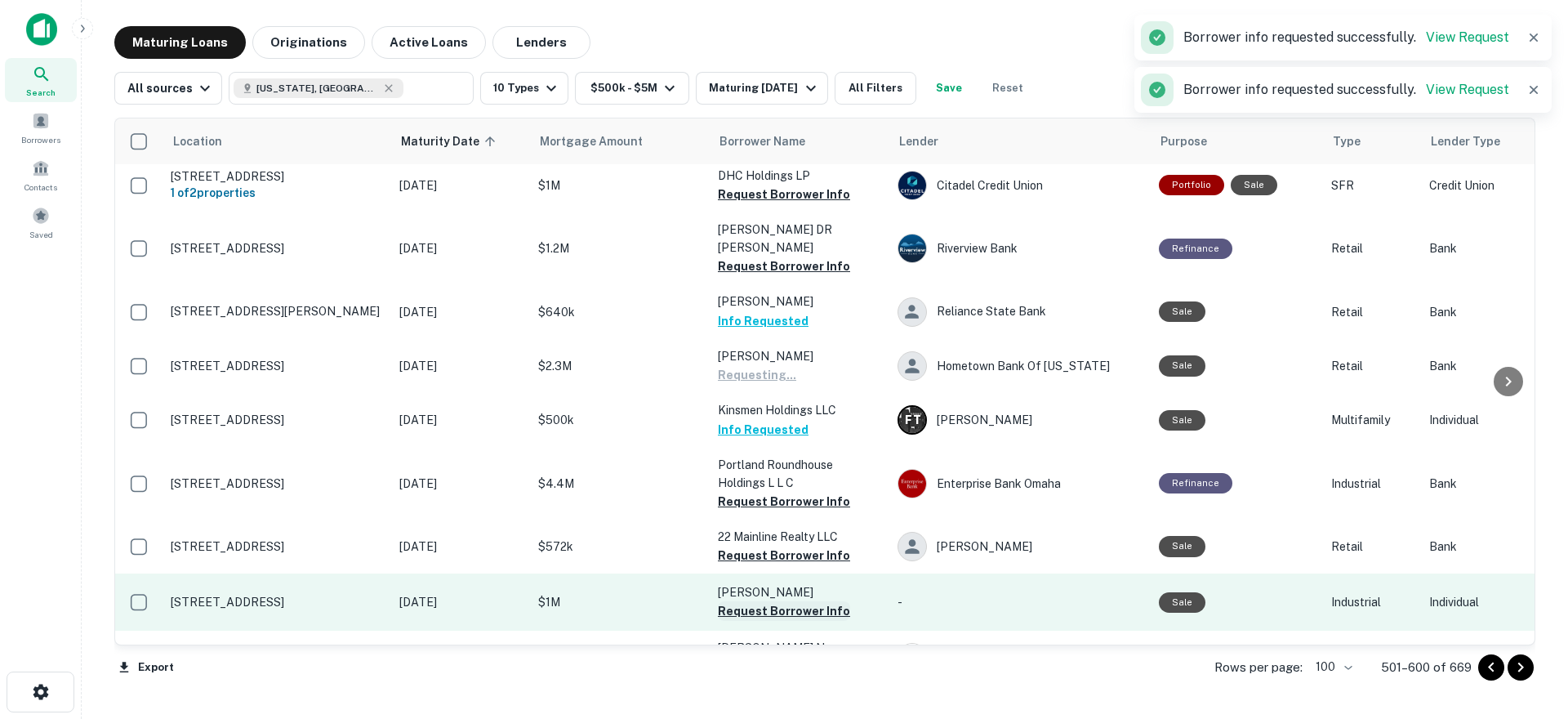
click at [760, 601] on button "Request Borrower Info" at bounding box center [784, 611] width 132 height 20
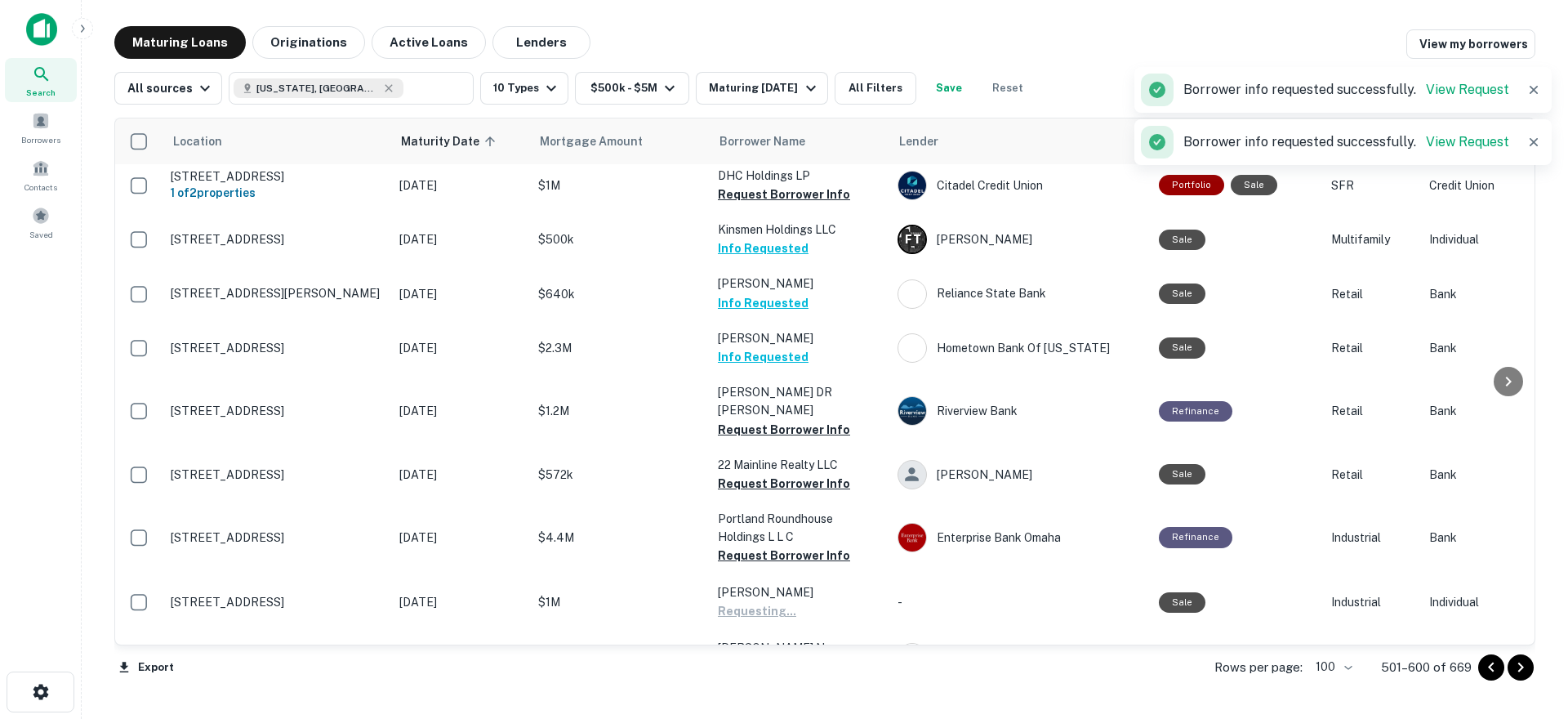
click at [744, 716] on button "Request Borrower Info" at bounding box center [784, 726] width 132 height 20
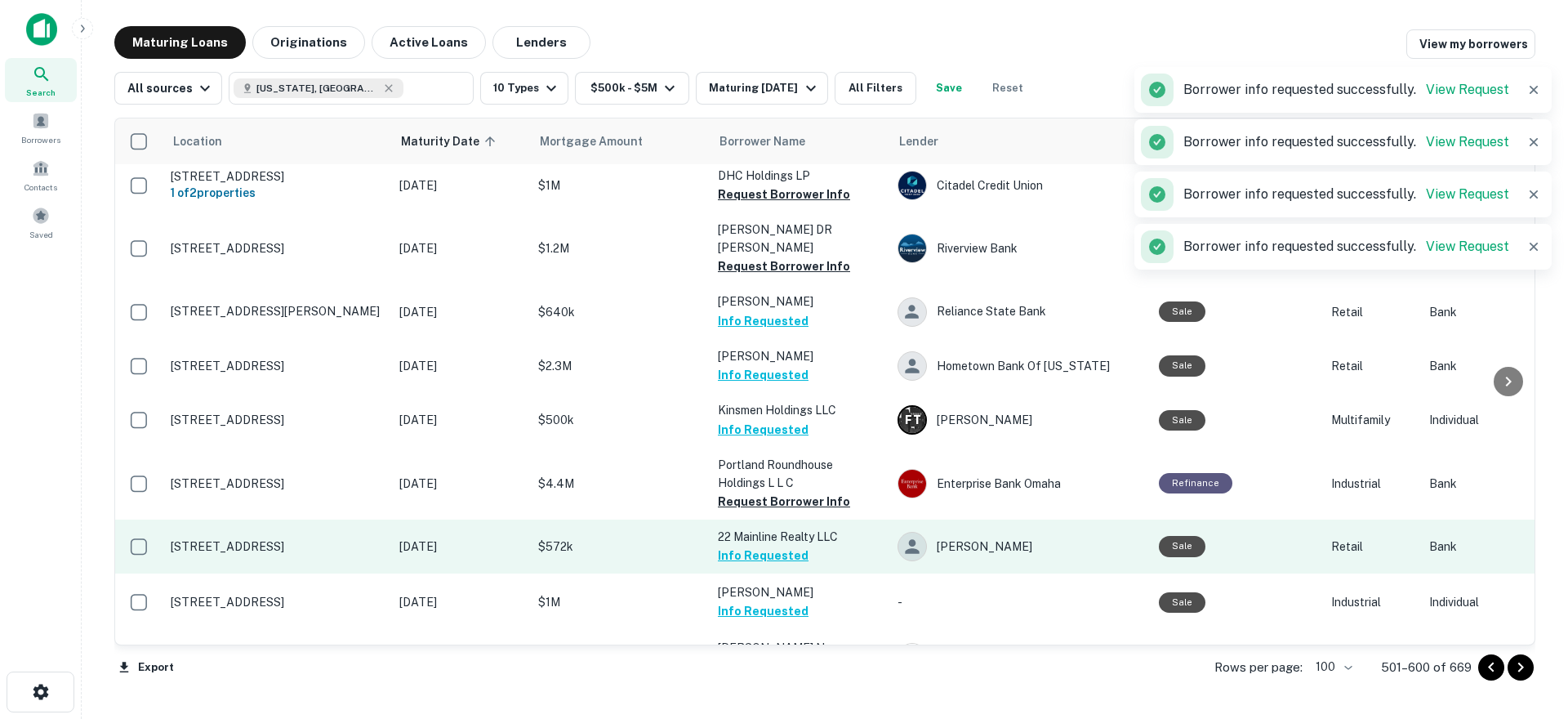
scroll to position [3980, 0]
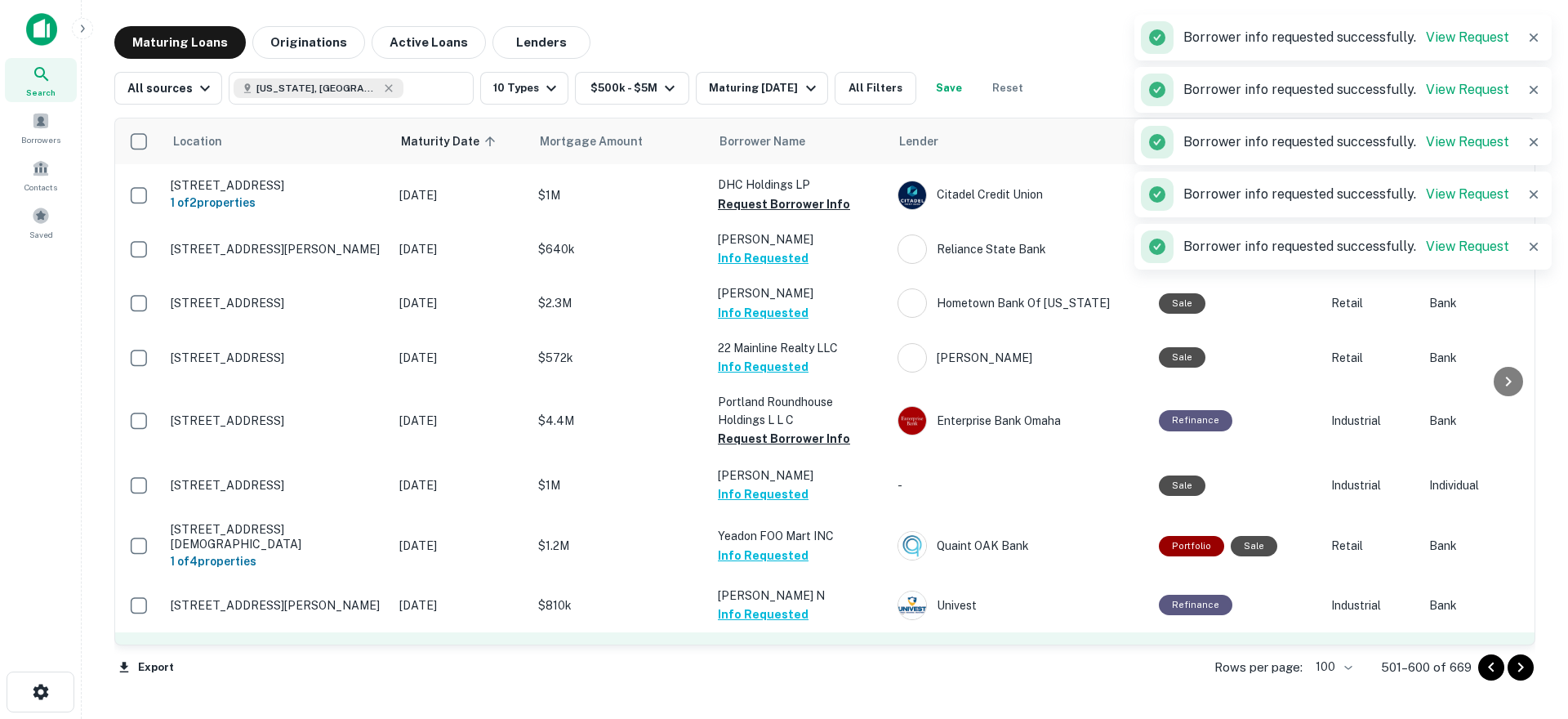
scroll to position [4108, 0]
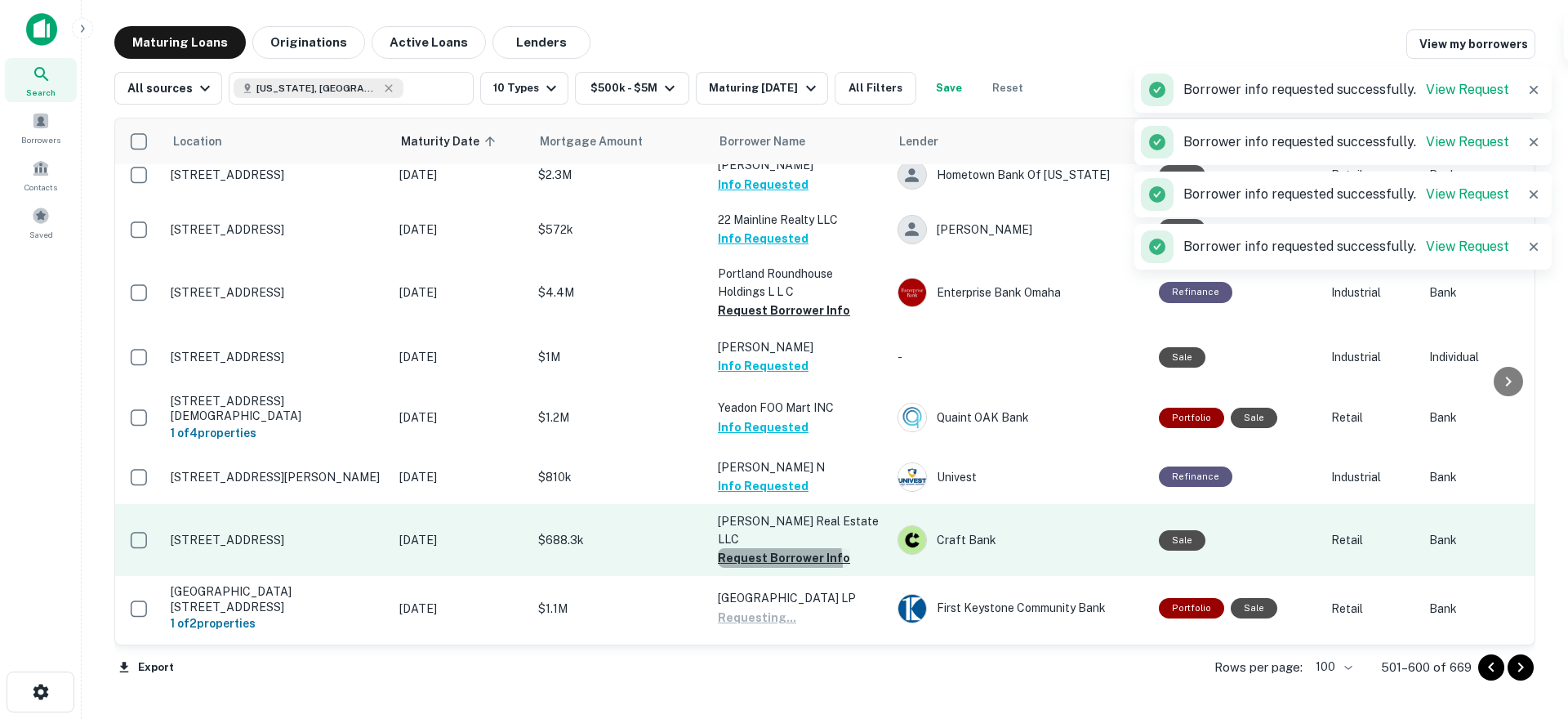
click at [762, 548] on button "Request Borrower Info" at bounding box center [784, 558] width 132 height 20
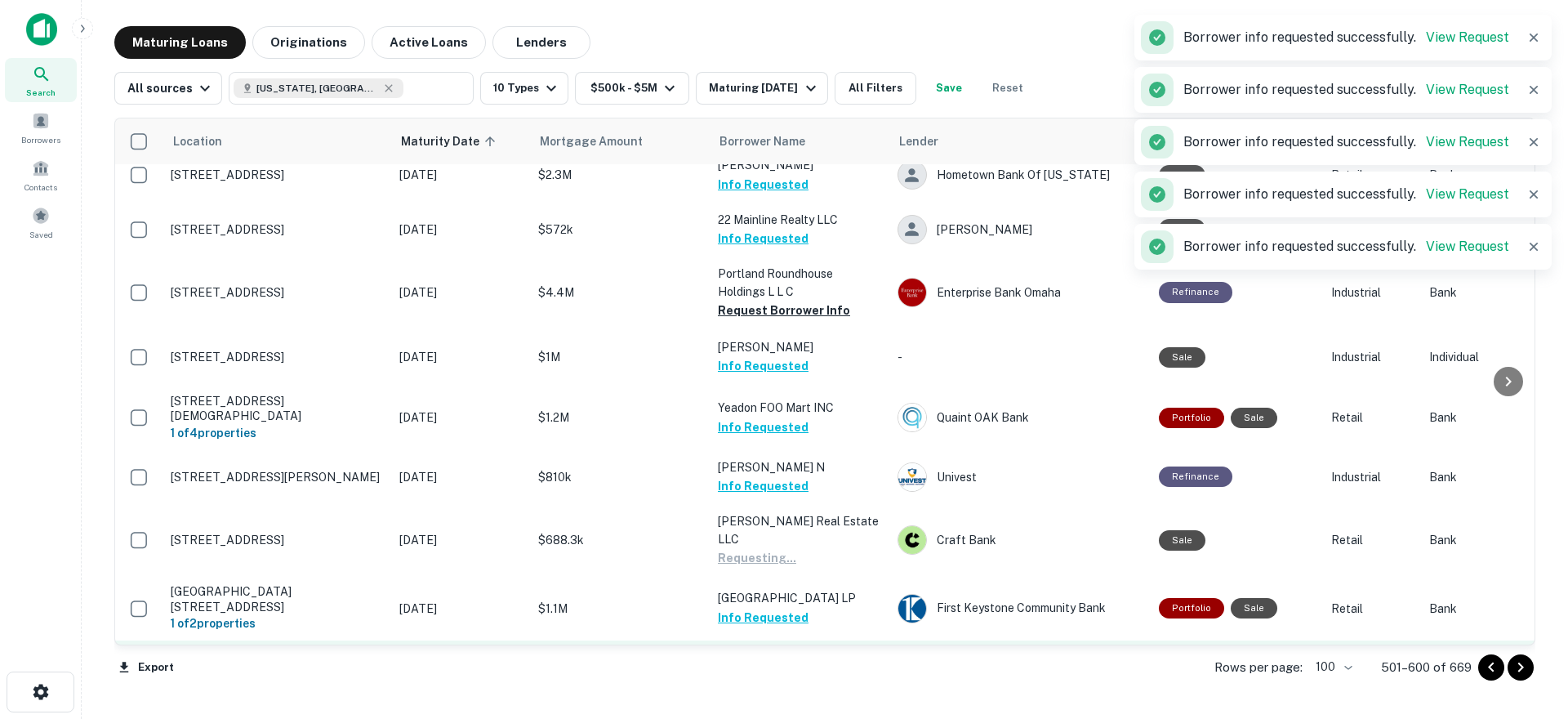
click at [755, 672] on button "Request Borrower Info" at bounding box center [784, 681] width 132 height 20
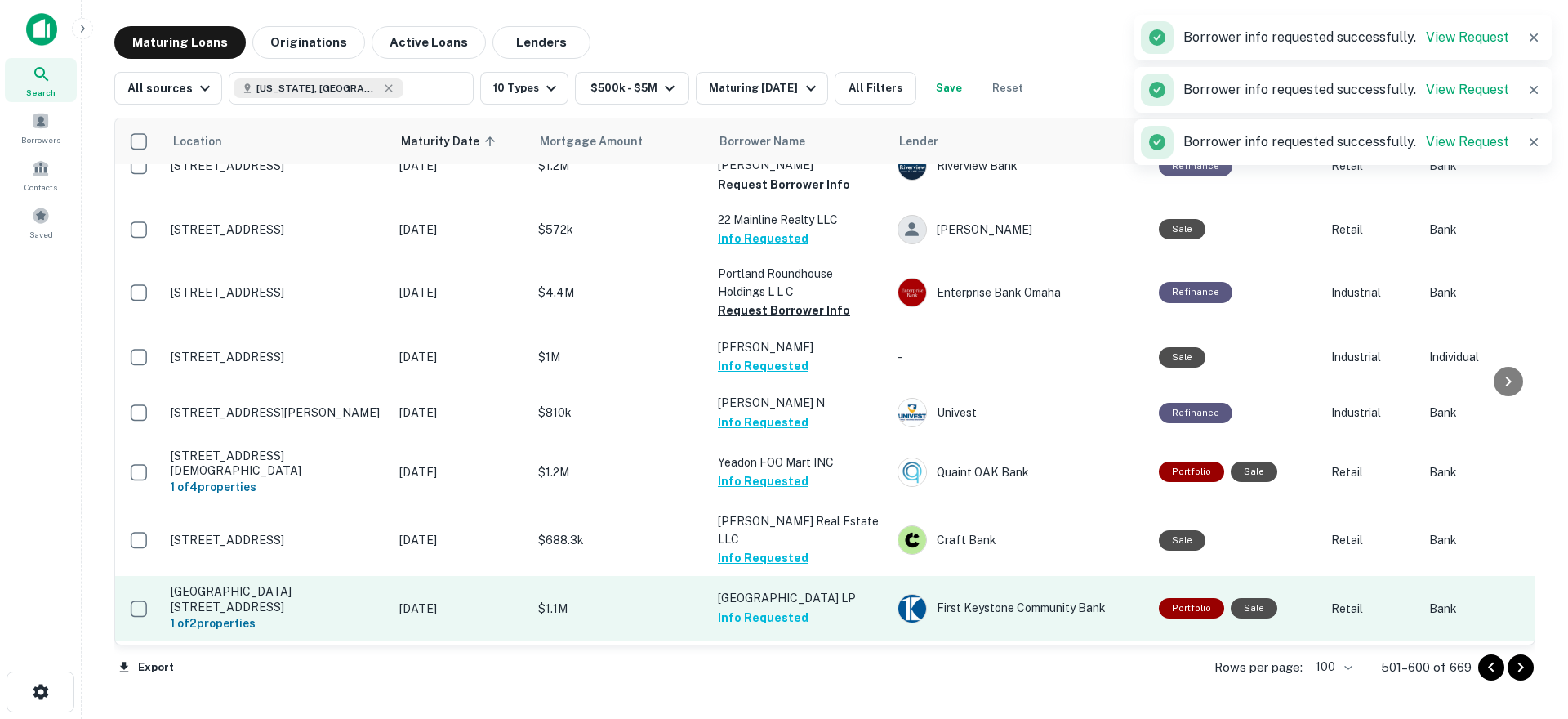
scroll to position [4189, 0]
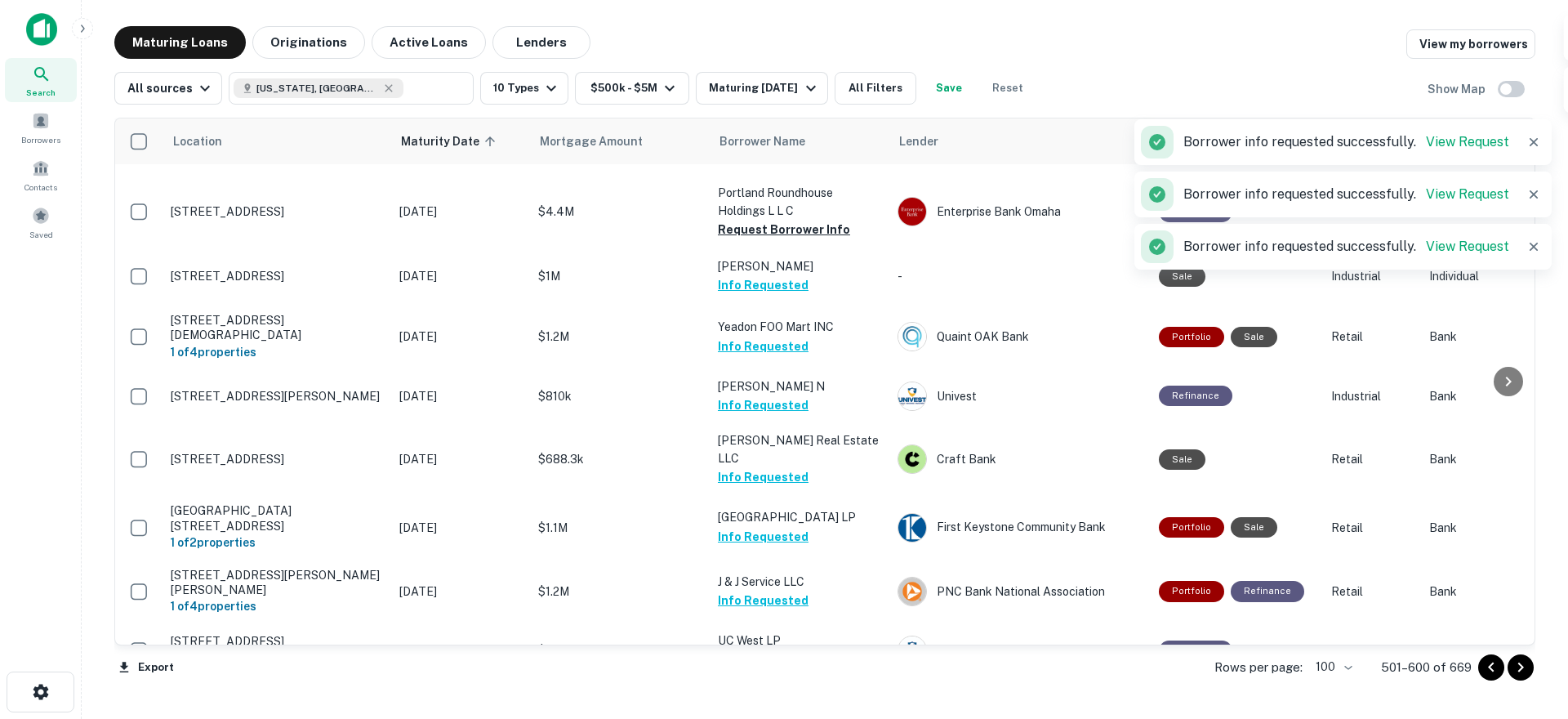
scroll to position [4353, 0]
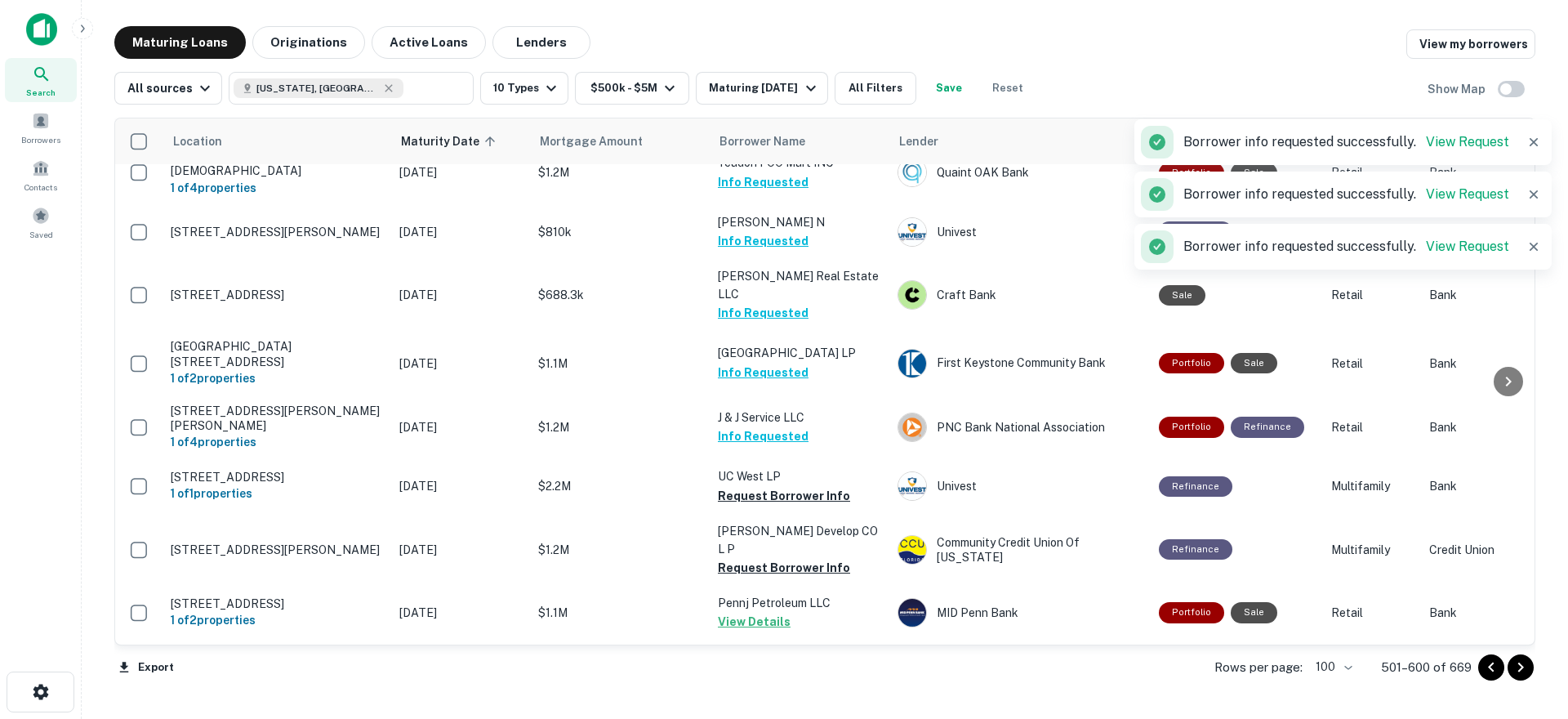
click at [748, 718] on button "Request Borrower Info" at bounding box center [784, 732] width 132 height 20
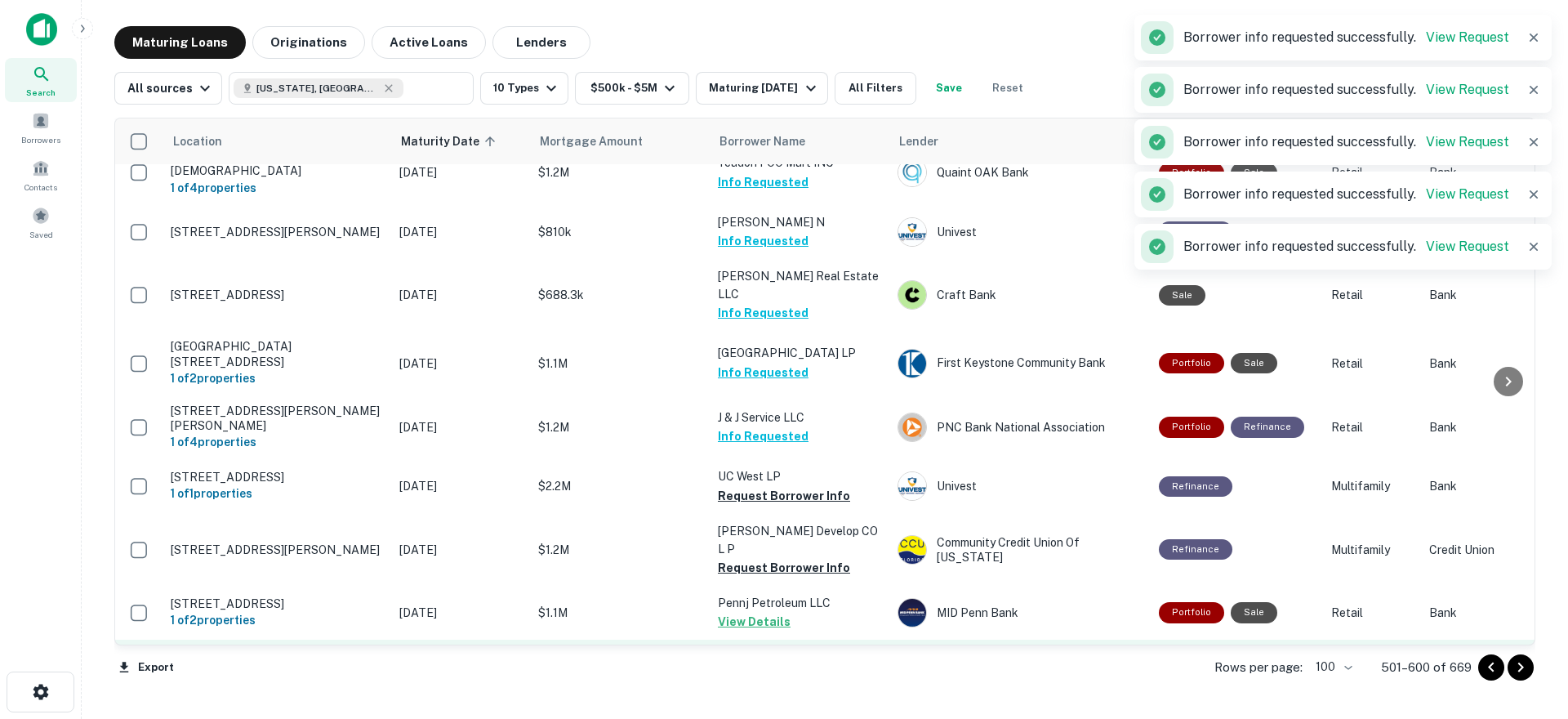
click at [758, 666] on button "Request Borrower Info" at bounding box center [784, 676] width 132 height 20
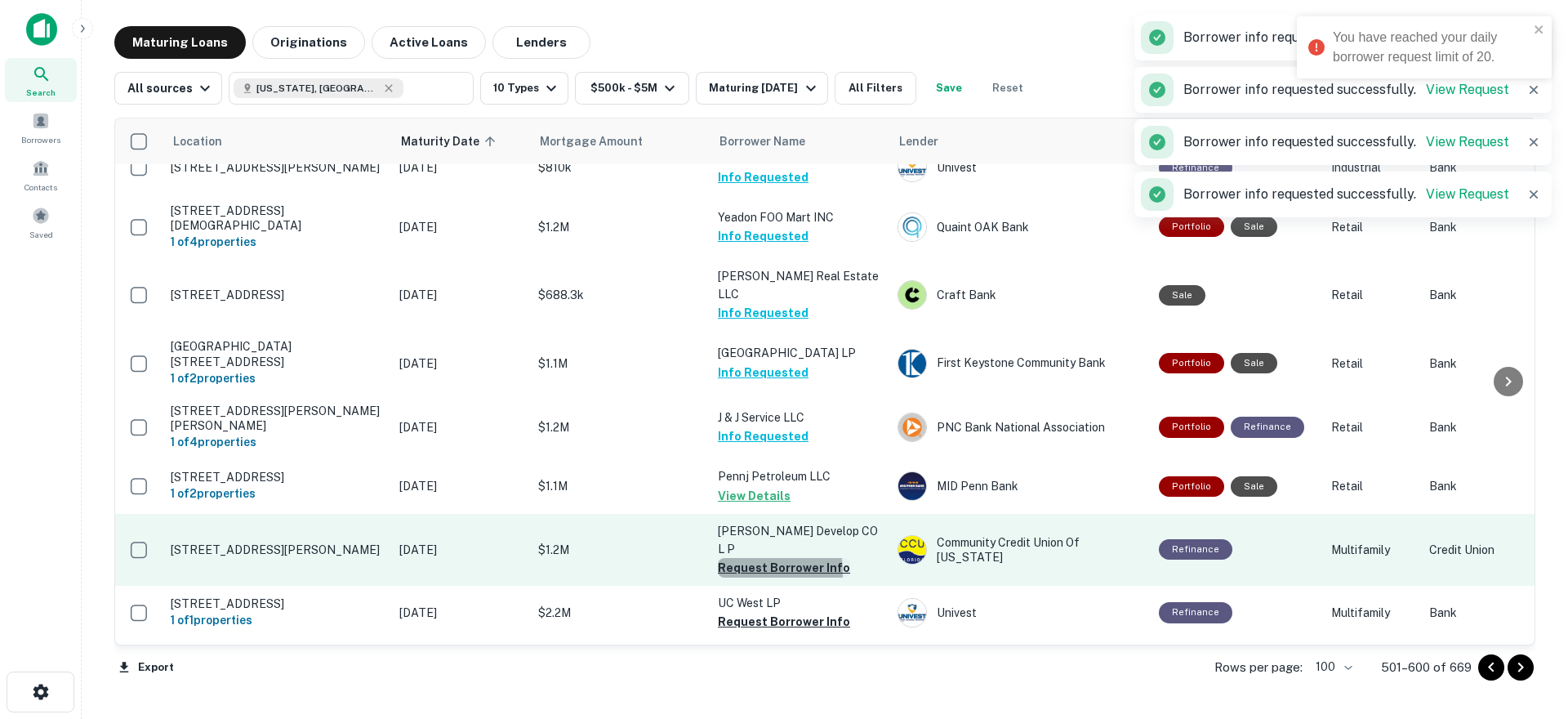
click at [754, 558] on button "Request Borrower Info" at bounding box center [784, 568] width 132 height 20
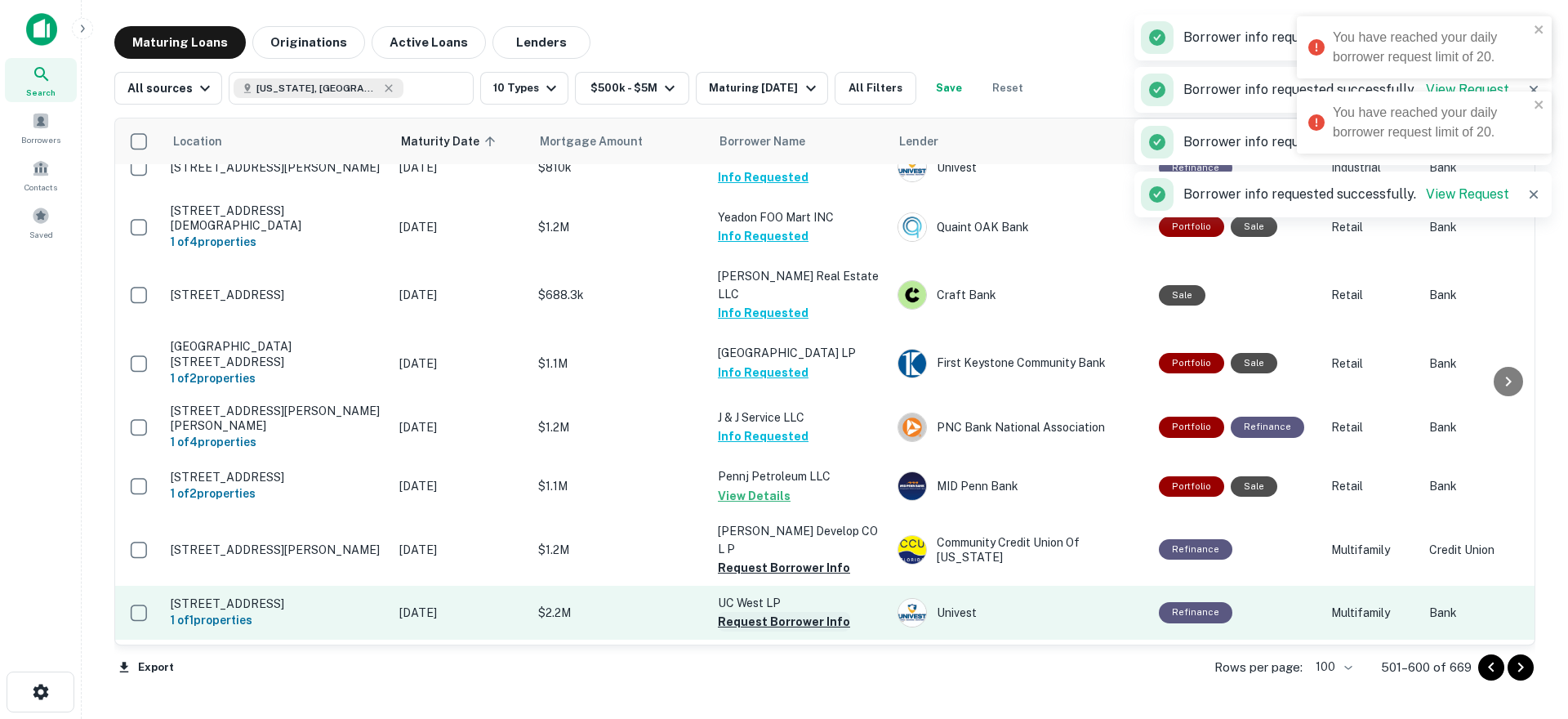
click at [755, 612] on button "Request Borrower Info" at bounding box center [784, 622] width 132 height 20
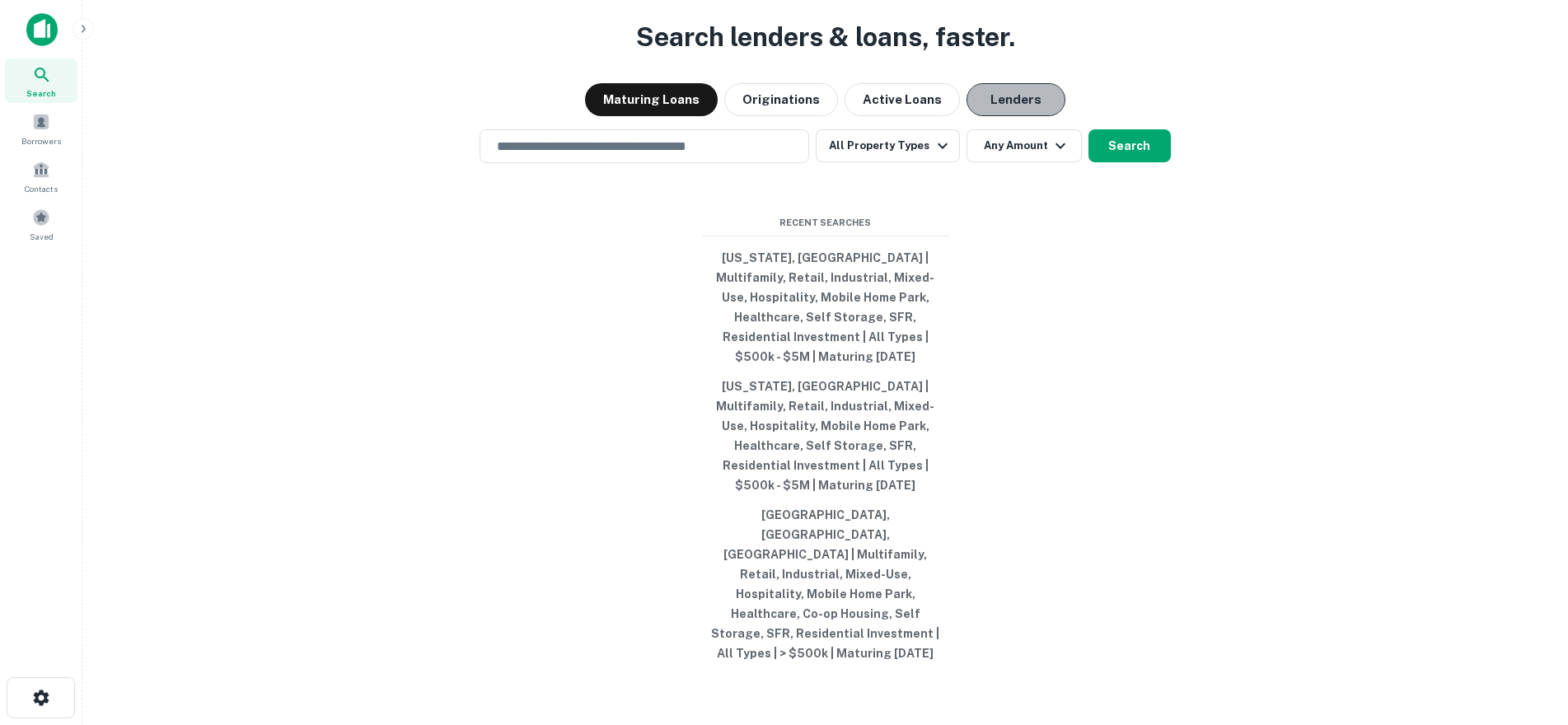
click at [995, 116] on button "Lenders" at bounding box center [1017, 99] width 99 height 33
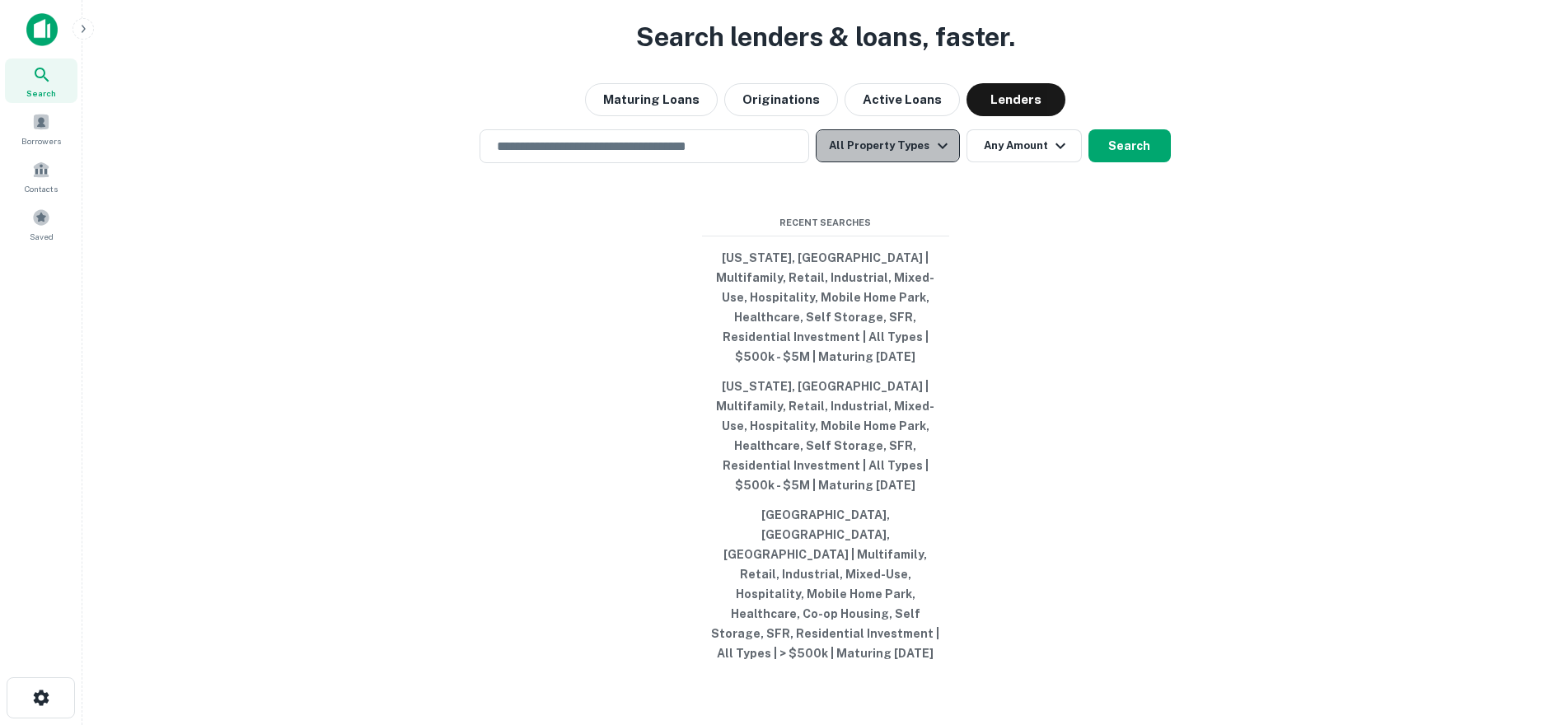
click at [891, 162] on button "All Property Types" at bounding box center [887, 145] width 143 height 33
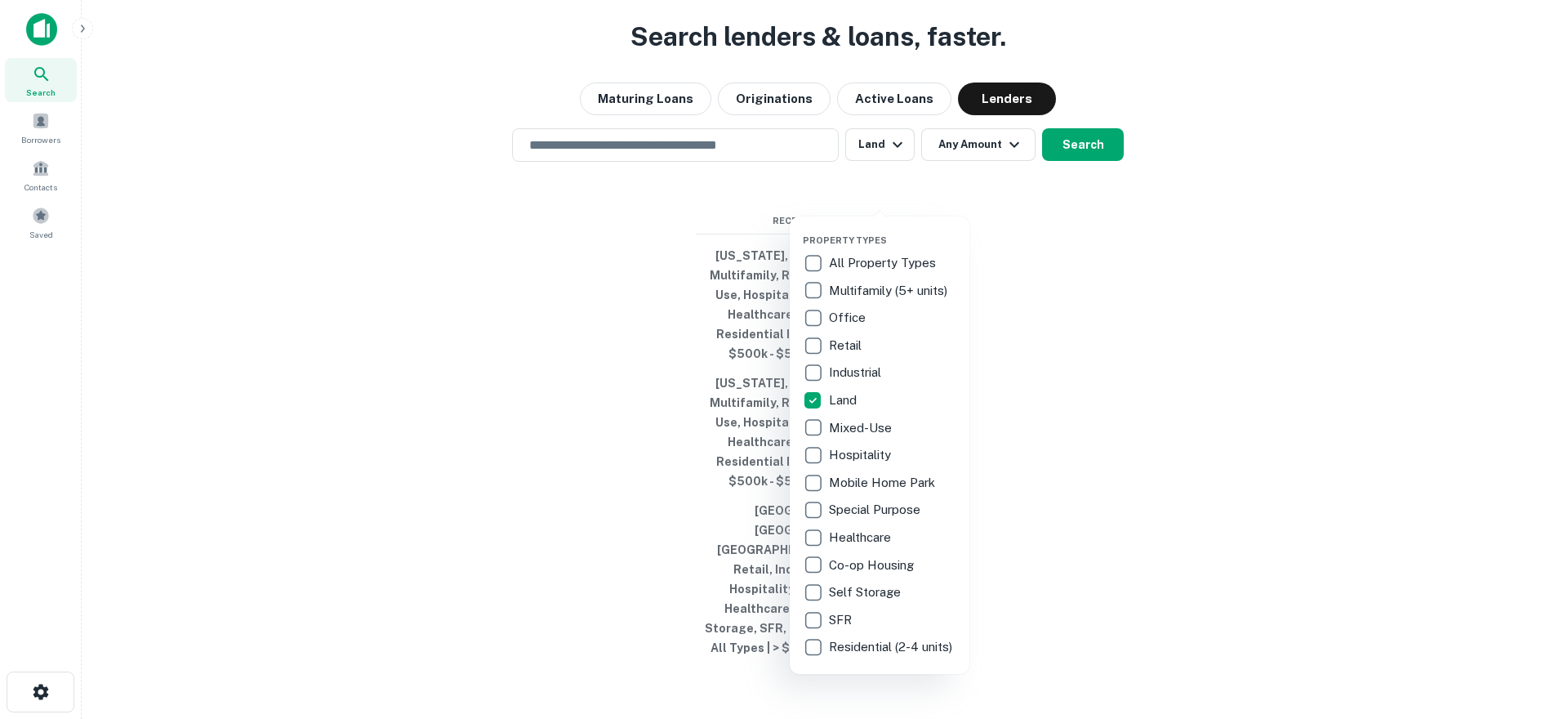
click at [640, 282] on div at bounding box center [784, 360] width 1568 height 719
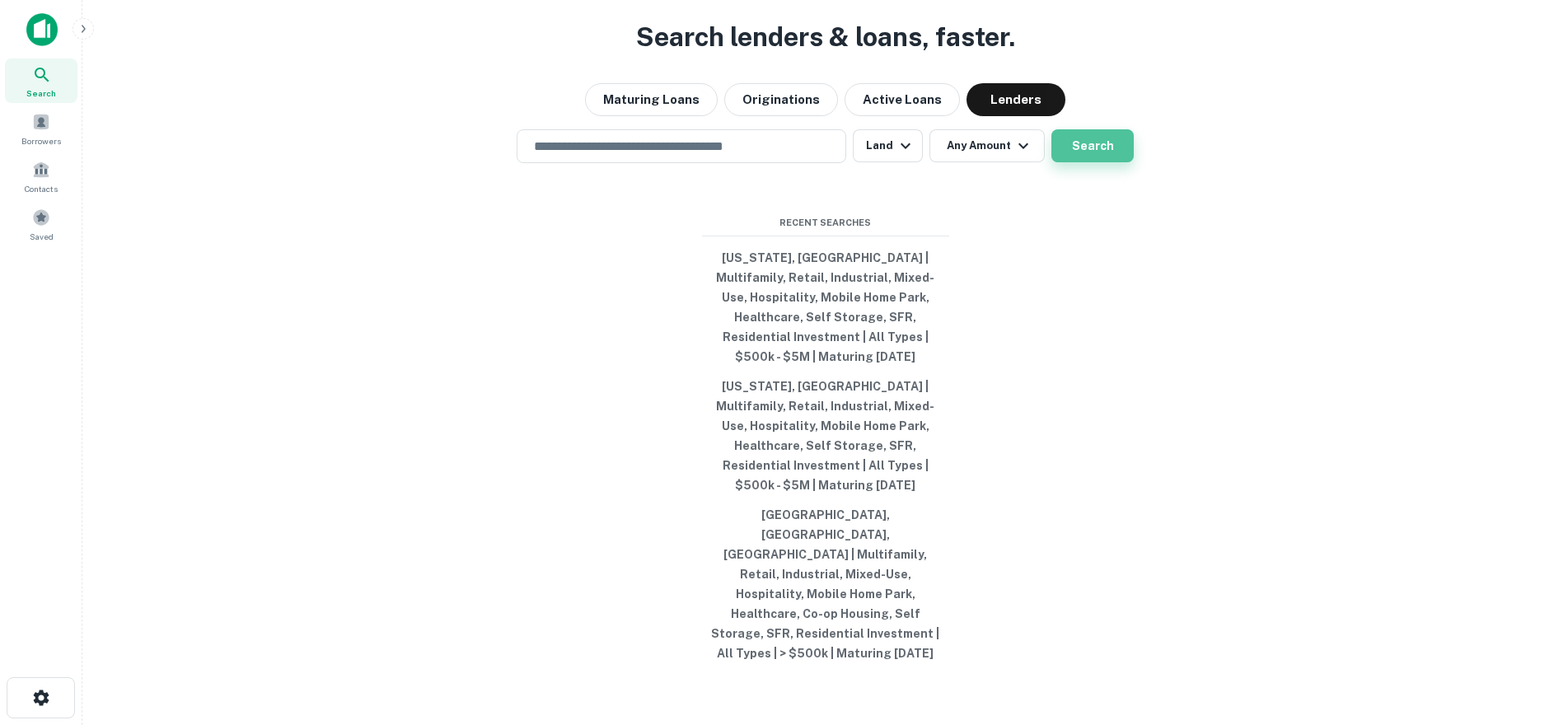
click at [1093, 162] on button "Search" at bounding box center [1093, 145] width 82 height 33
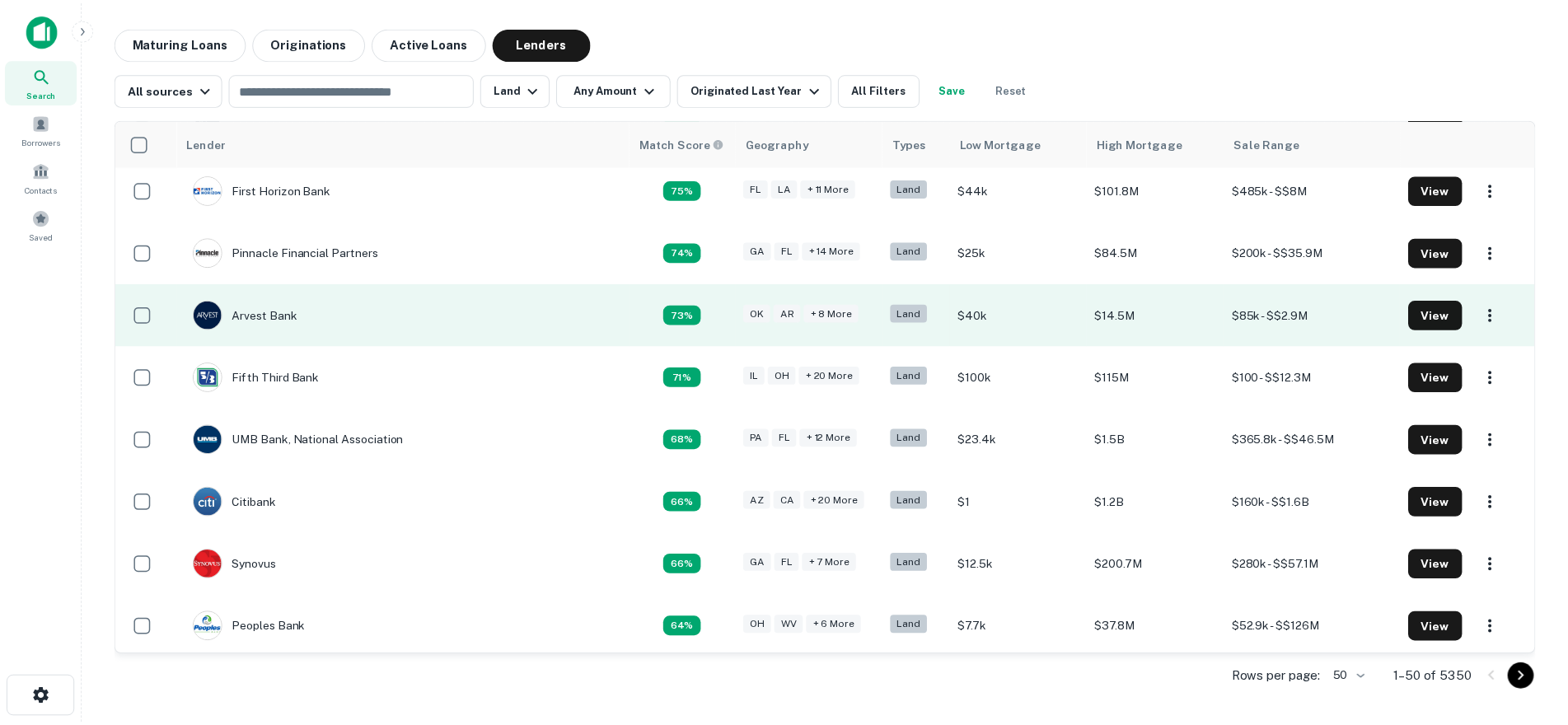
scroll to position [1900, 0]
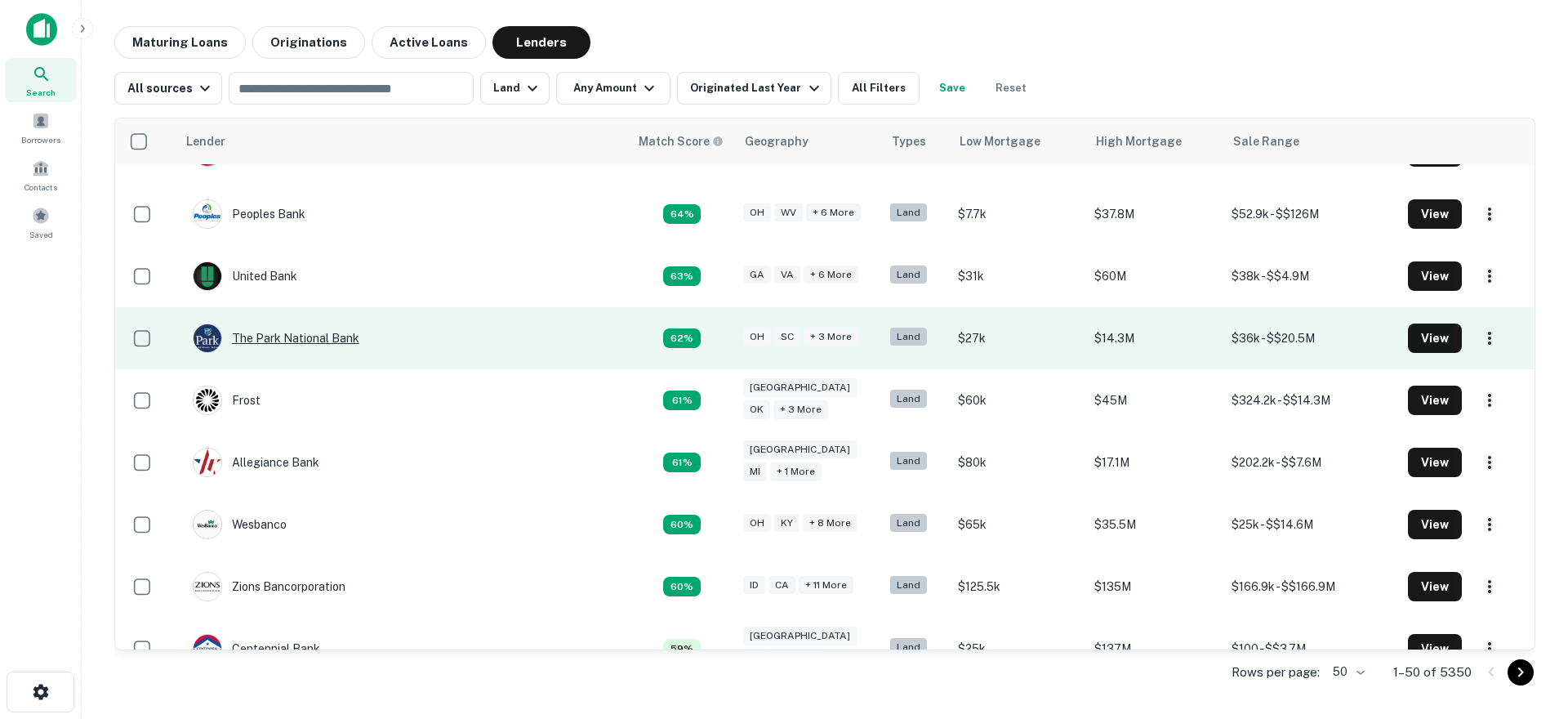
click at [295, 324] on div "The Park National Bank" at bounding box center [276, 338] width 166 height 30
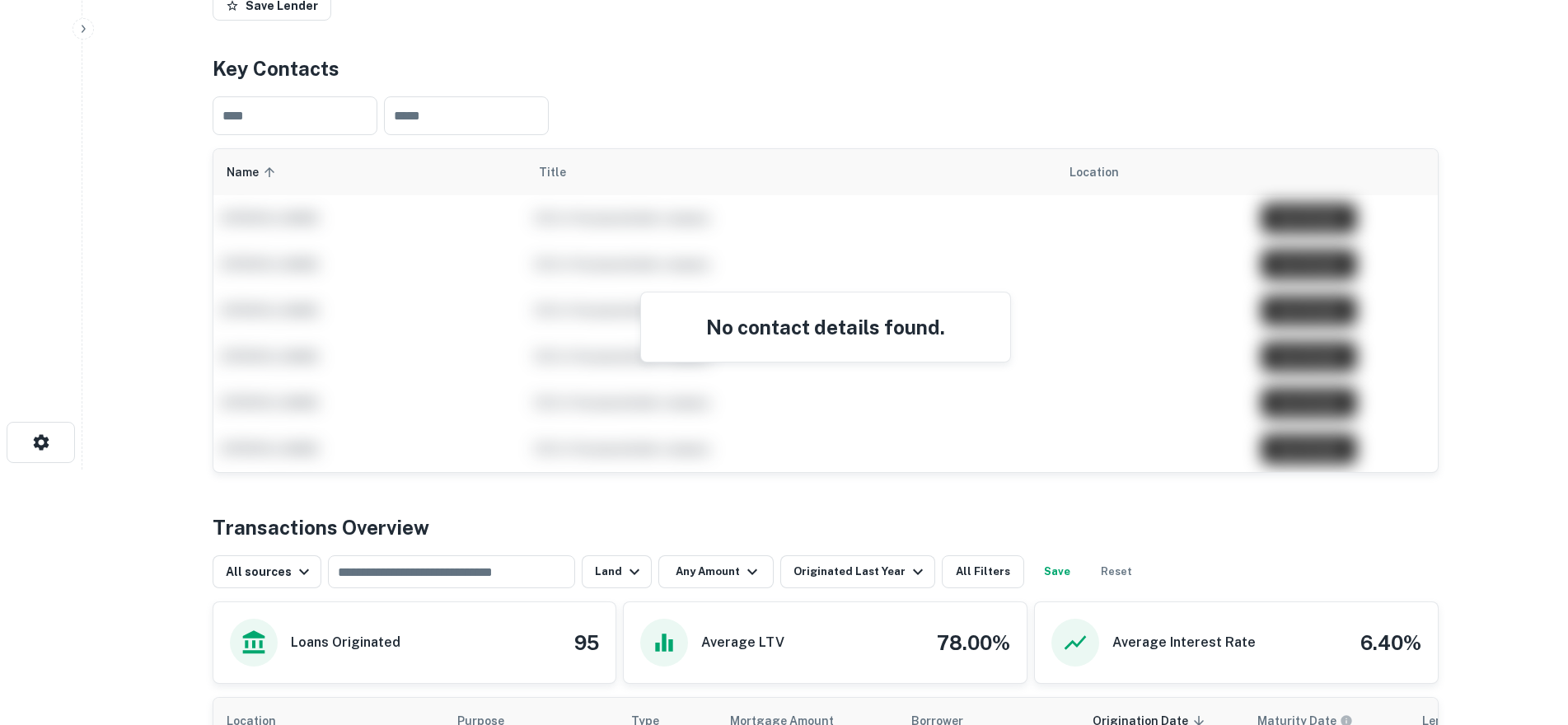
scroll to position [81, 0]
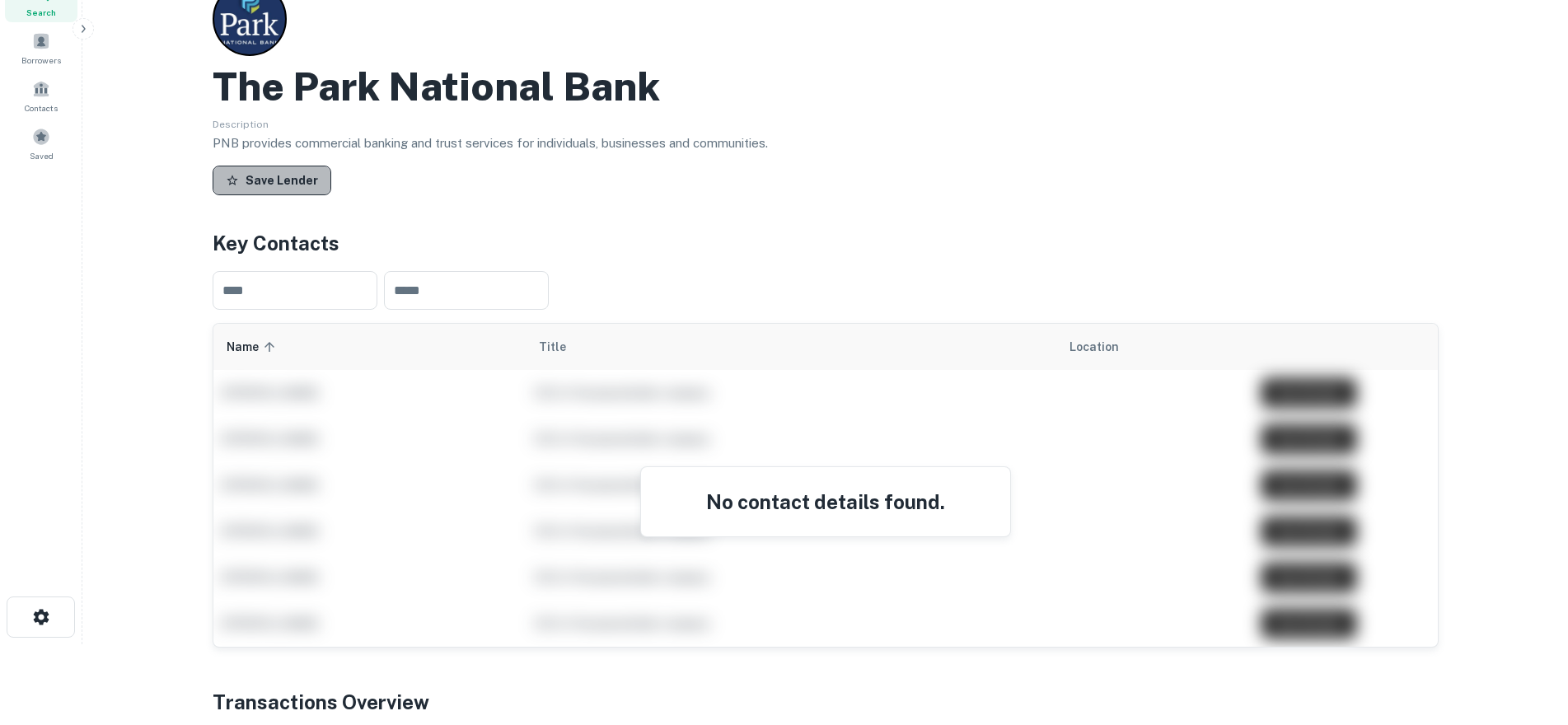
click at [288, 186] on button "Save Lender" at bounding box center [272, 180] width 119 height 30
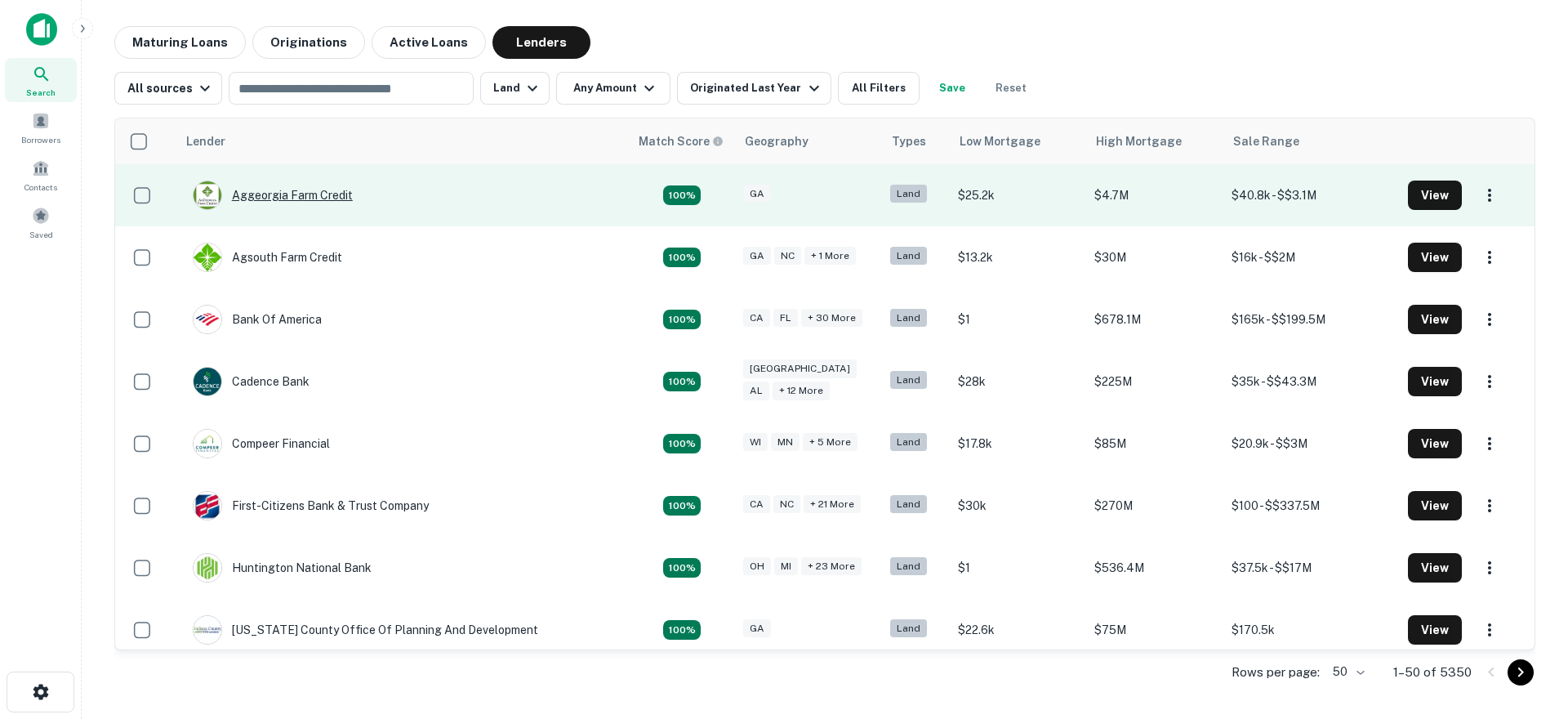
click at [275, 194] on div "Aggeorgia Farm Credit" at bounding box center [273, 195] width 160 height 30
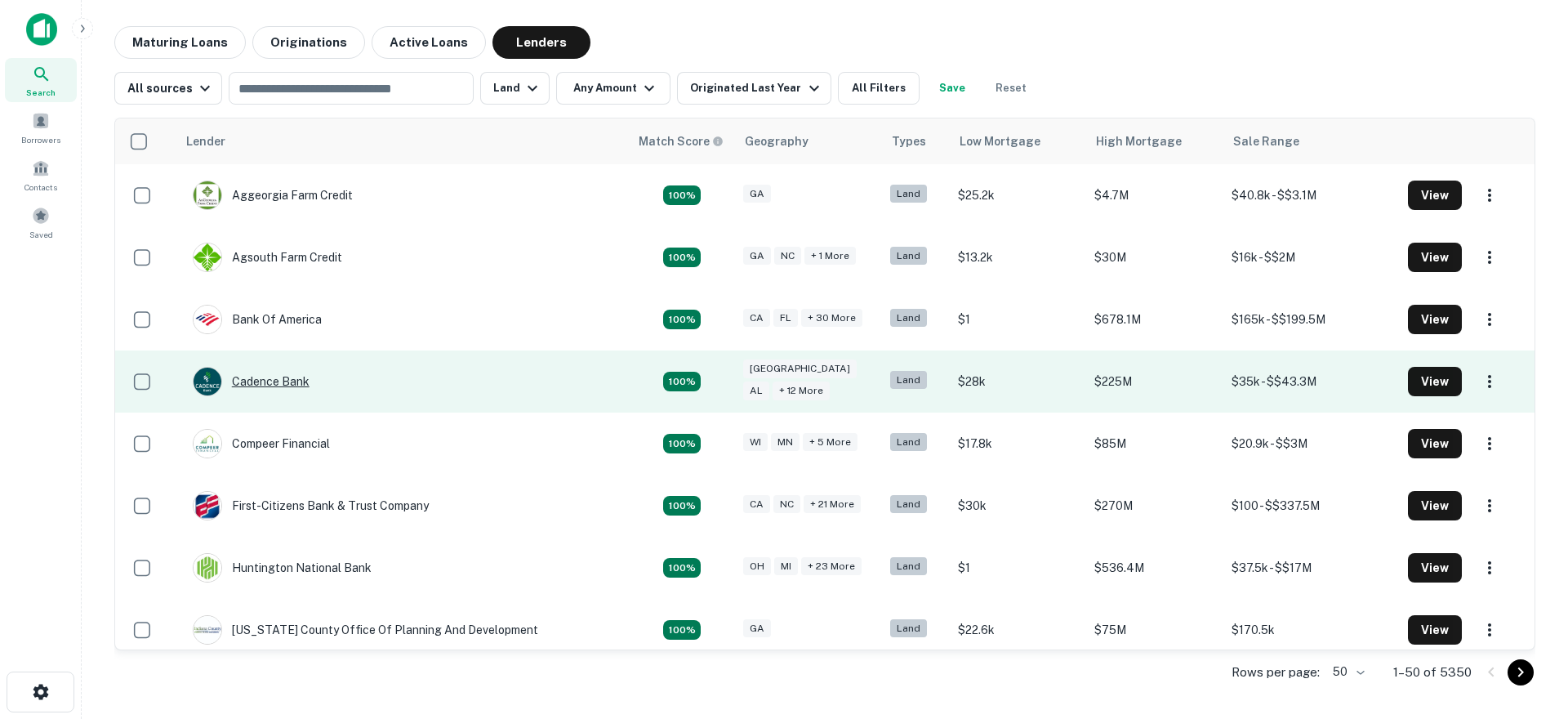
click at [257, 383] on div "Cadence Bank" at bounding box center [251, 381] width 117 height 30
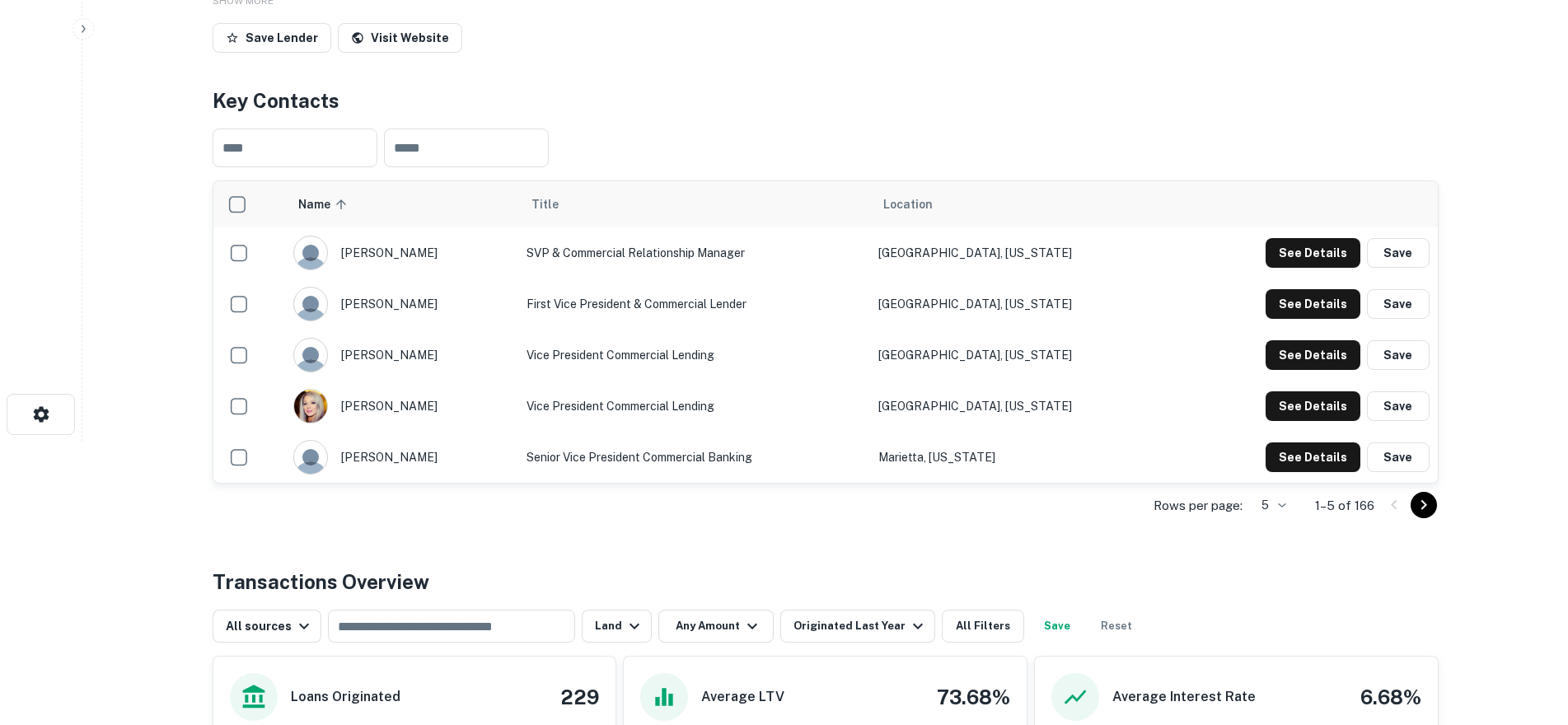
scroll to position [277, 0]
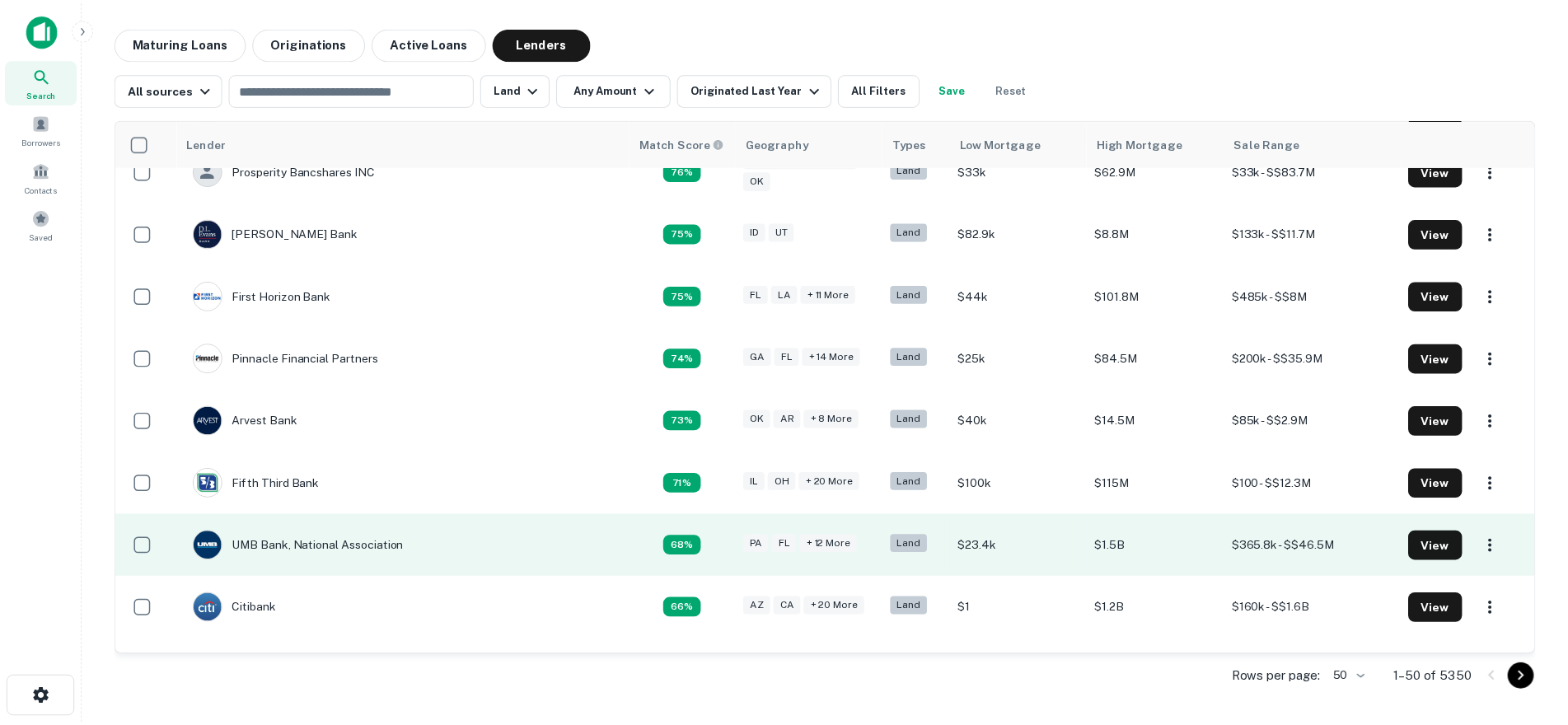
scroll to position [1400, 0]
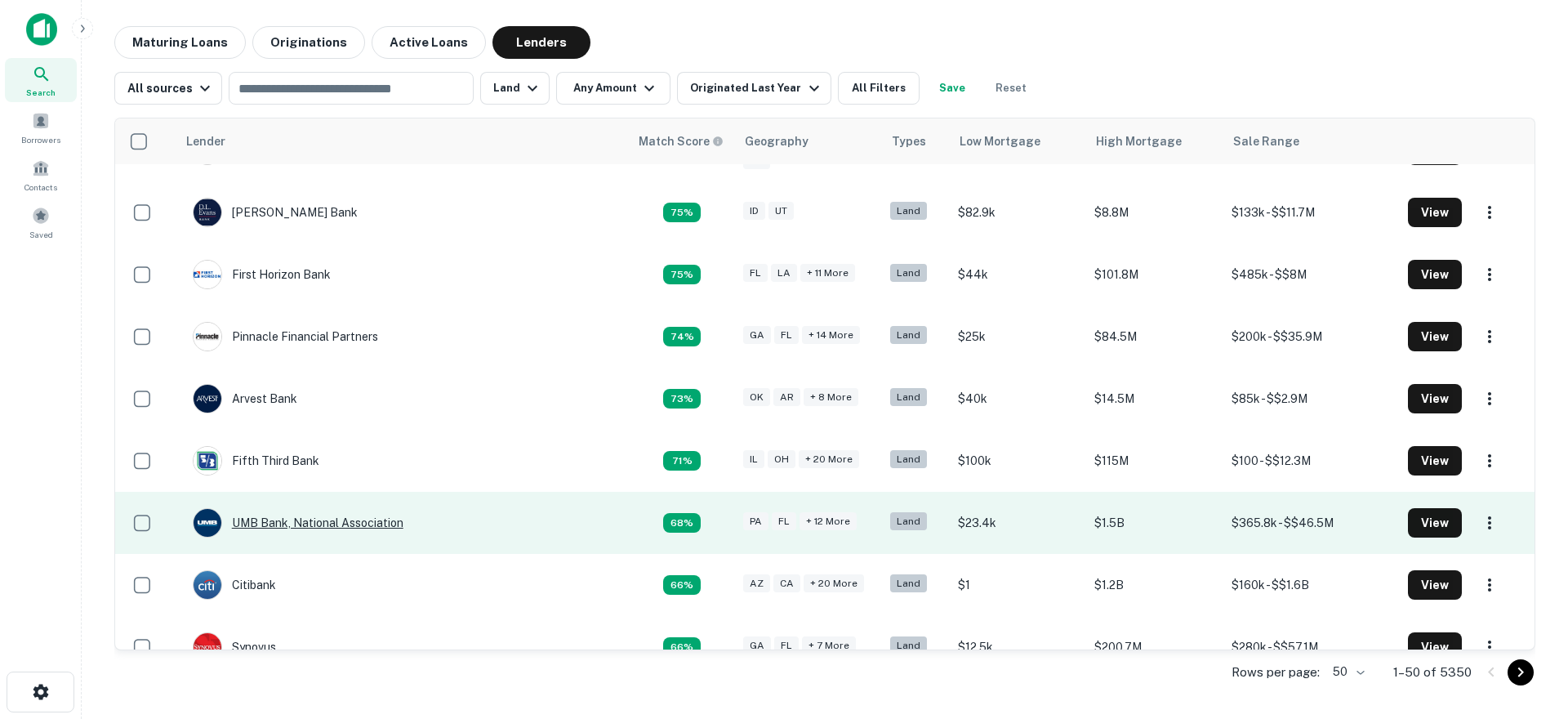
click at [243, 508] on div "UMB Bank, National Association" at bounding box center [299, 522] width 211 height 30
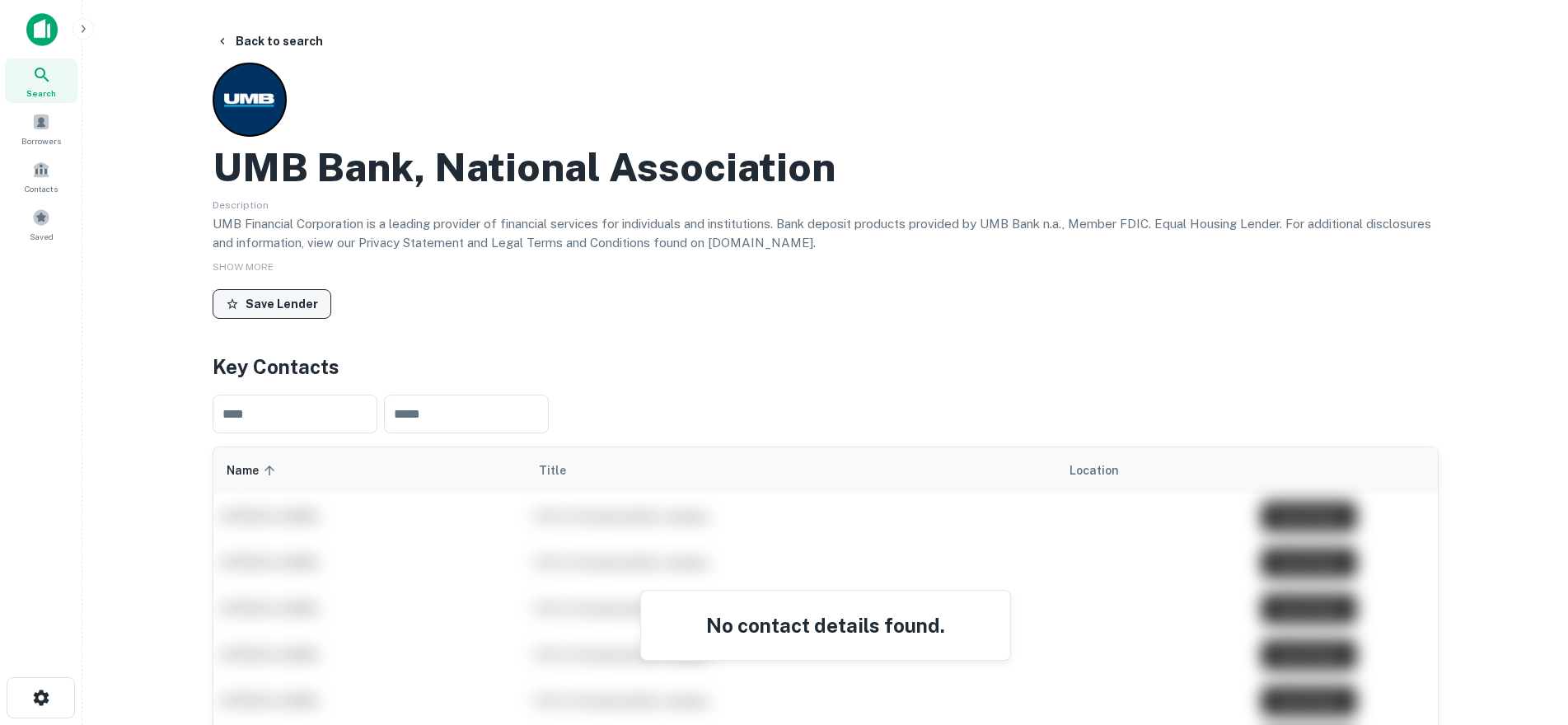
click at [287, 309] on button "Save Lender" at bounding box center [272, 304] width 119 height 30
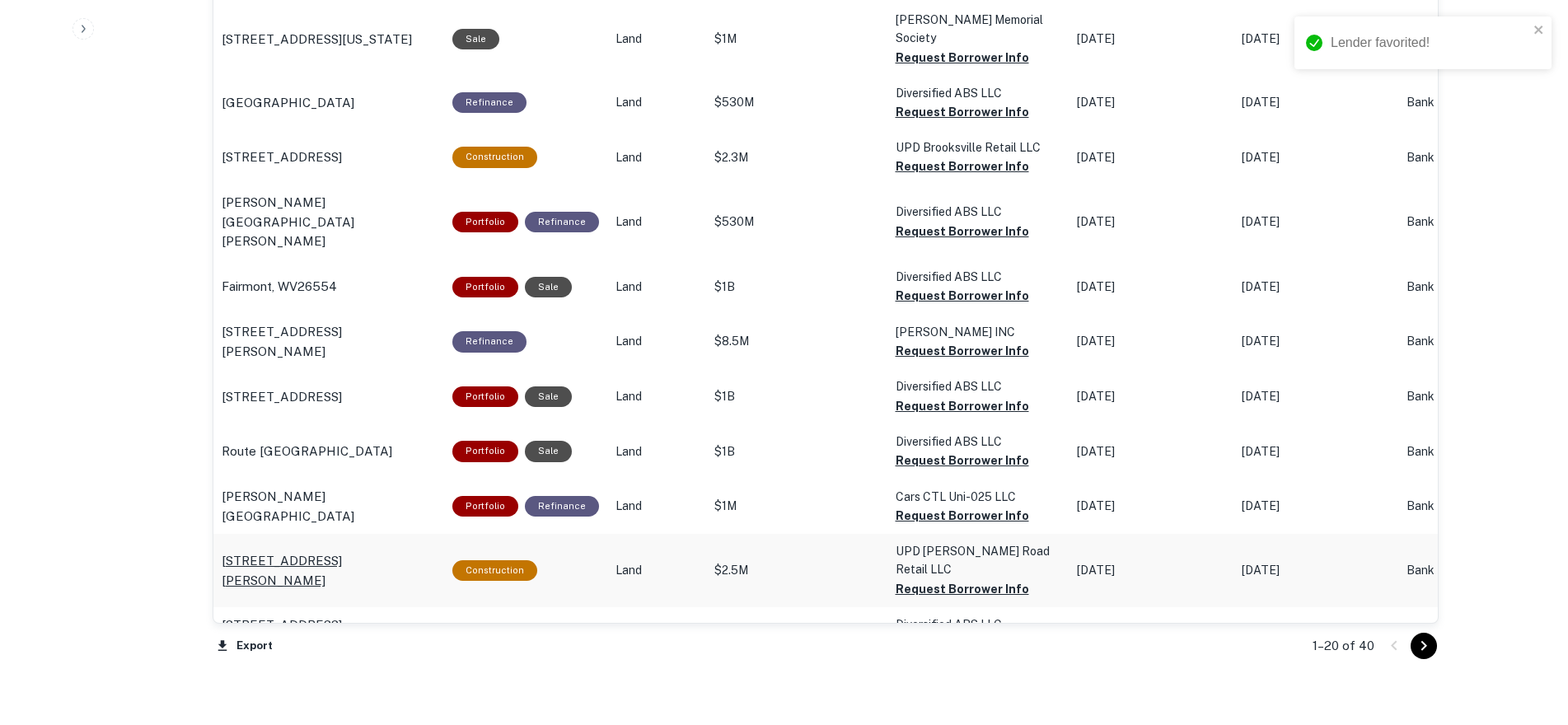
scroll to position [1725, 0]
